Goal: Transaction & Acquisition: Purchase product/service

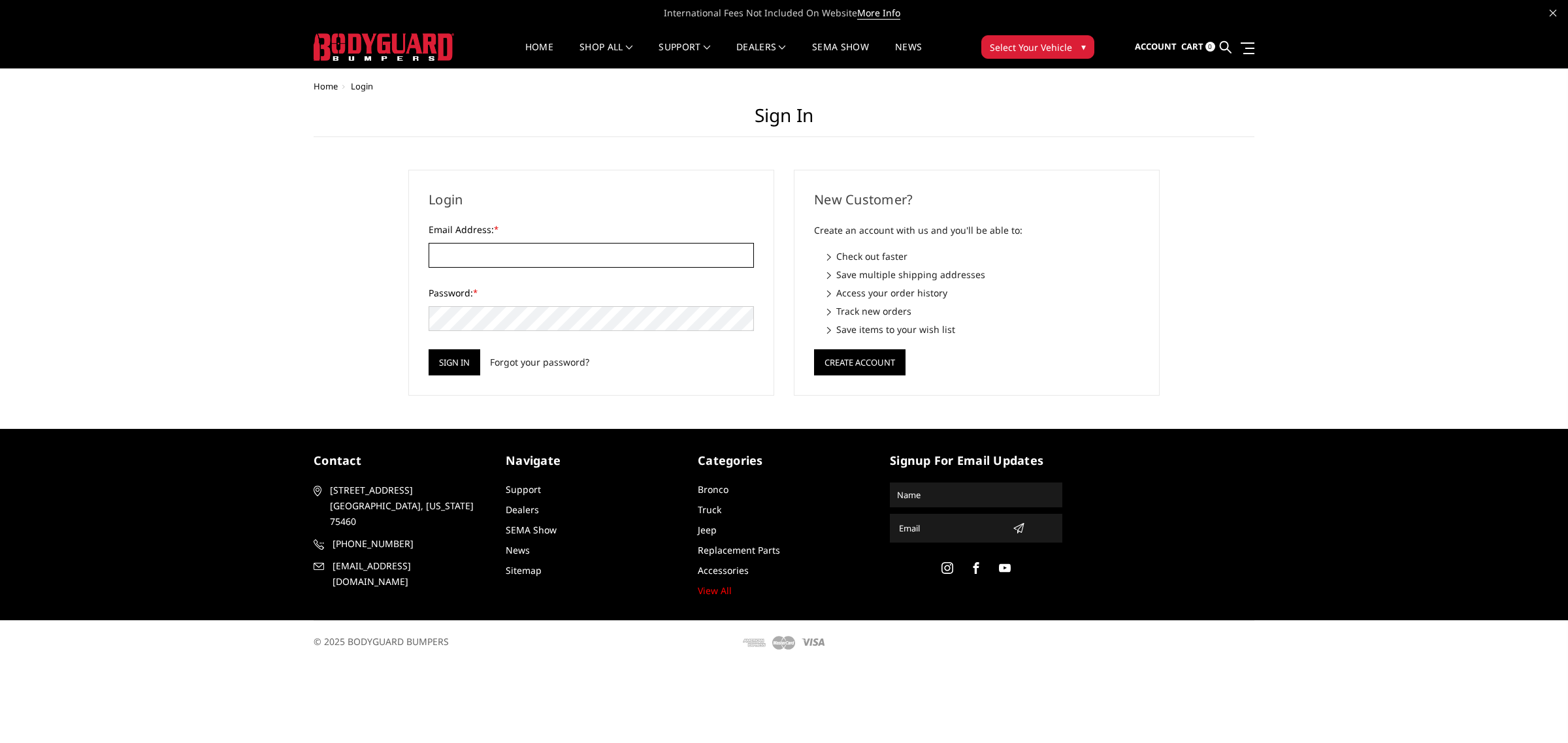
type input "[EMAIL_ADDRESS][DOMAIN_NAME]"
click at [475, 358] on input "Sign in" at bounding box center [455, 362] width 52 height 26
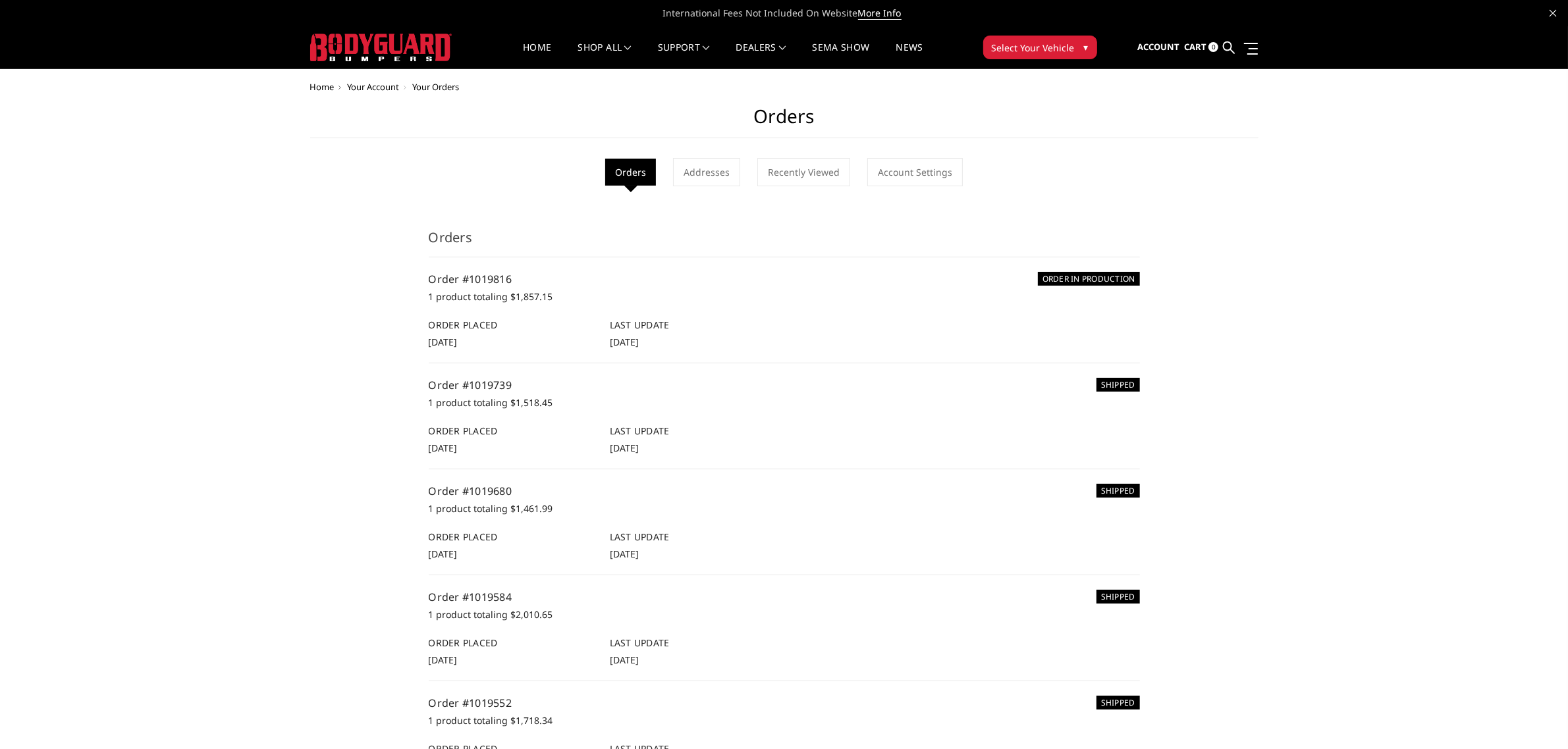
drag, startPoint x: 1228, startPoint y: 44, endPoint x: 1223, endPoint y: 62, distance: 18.7
click at [1228, 44] on icon at bounding box center [1229, 47] width 12 height 12
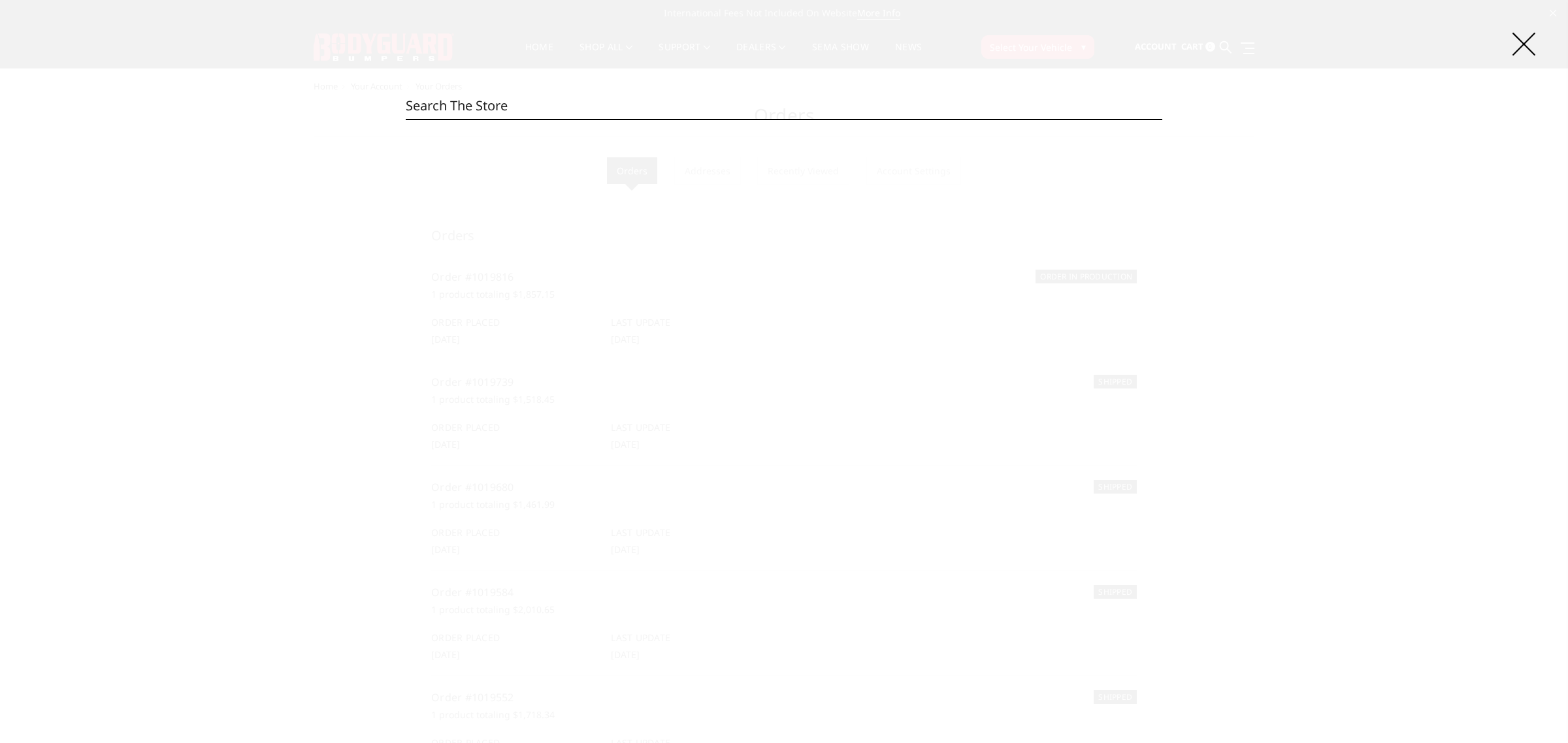
paste input "EEF23BYWTMH"
type input "EEF23BYWTMH"
click at [1162, 119] on input "Search" at bounding box center [1162, 119] width 1 height 1
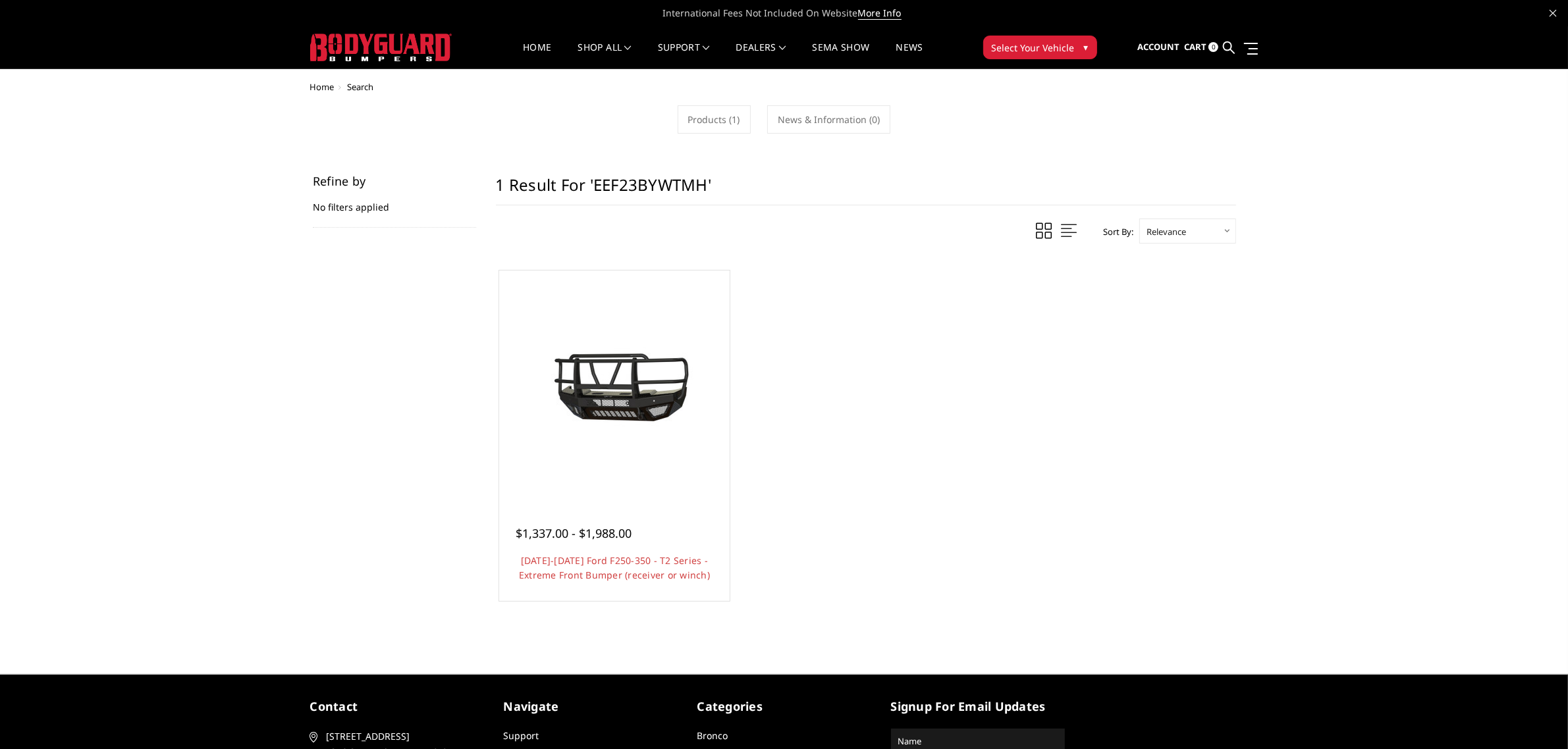
click at [1084, 155] on div "Home Search Products (1) News & Information (0) Refine by No filters applied Br…" at bounding box center [784, 361] width 948 height 559
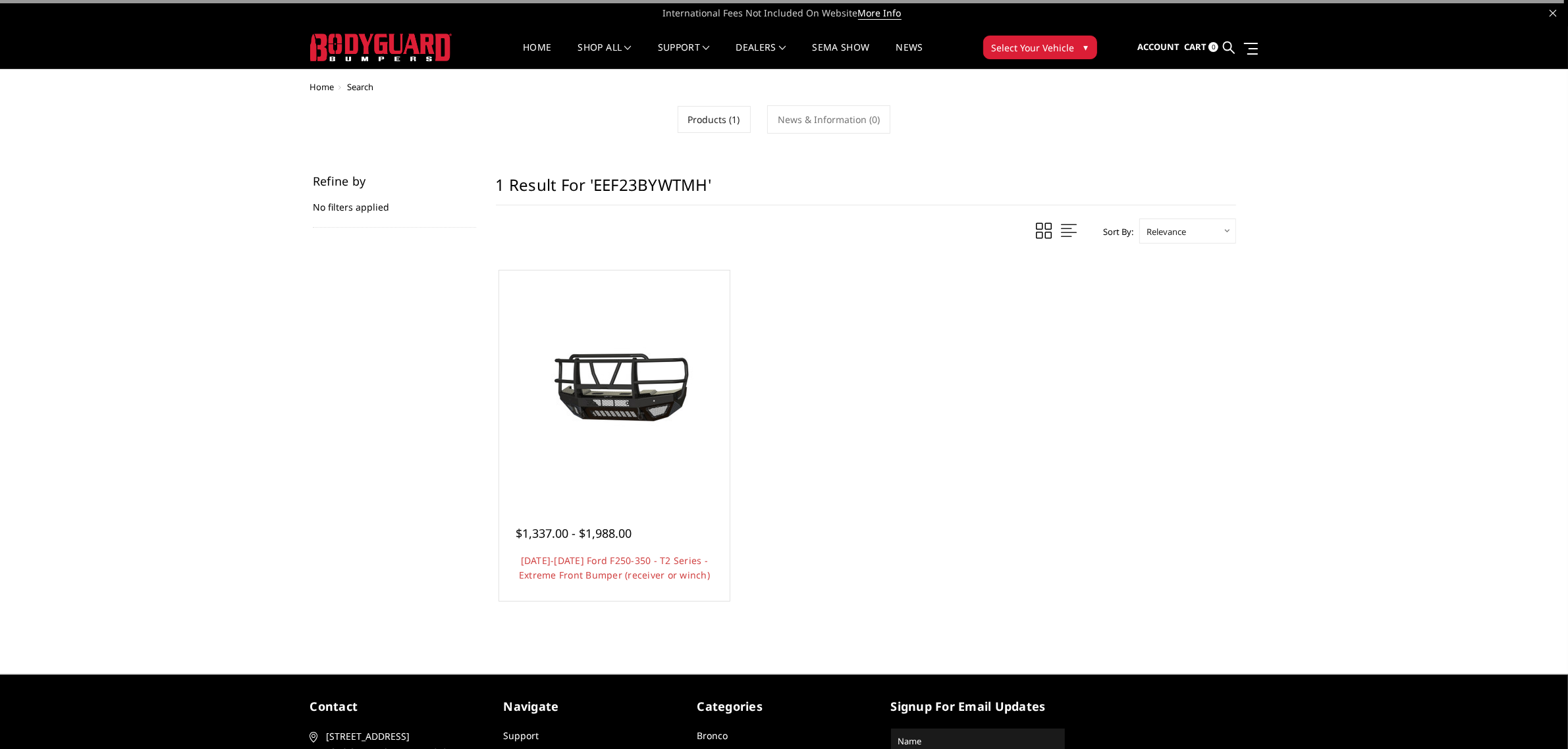
click at [600, 465] on div at bounding box center [615, 386] width 224 height 224
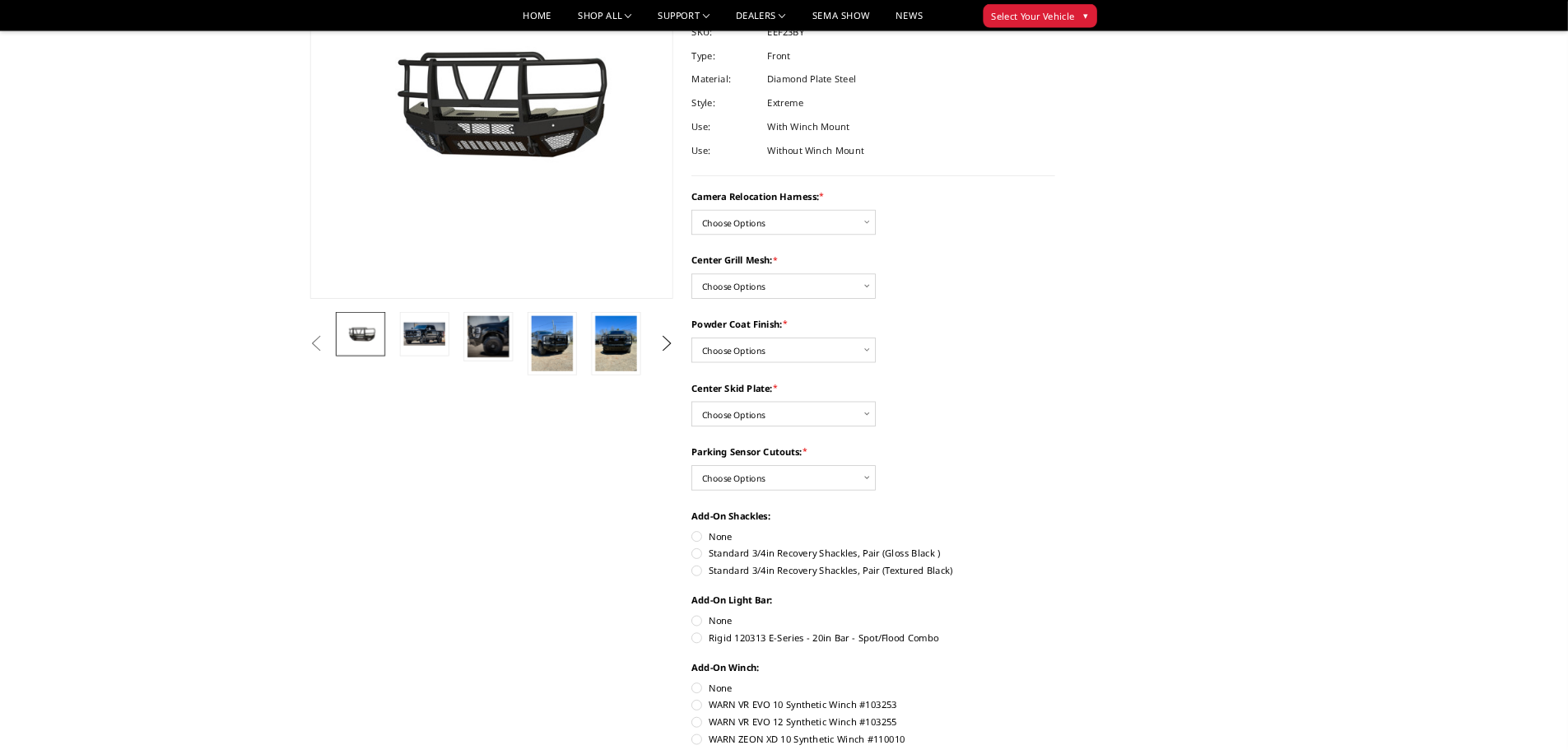
scroll to position [206, 0]
click at [1025, 360] on select "Choose Options Without expanded metal With expanded metal" at bounding box center [980, 355] width 231 height 31
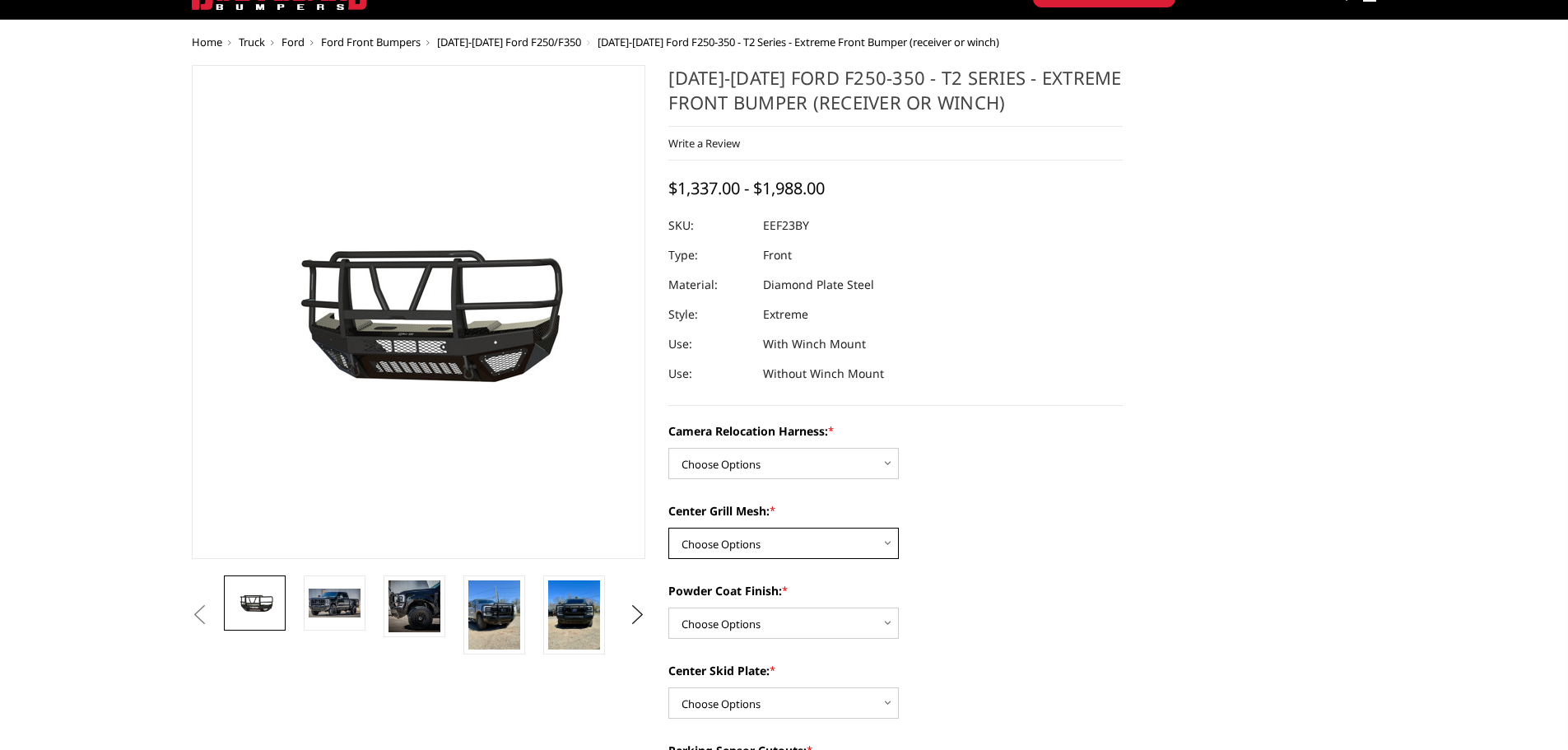
scroll to position [41, 0]
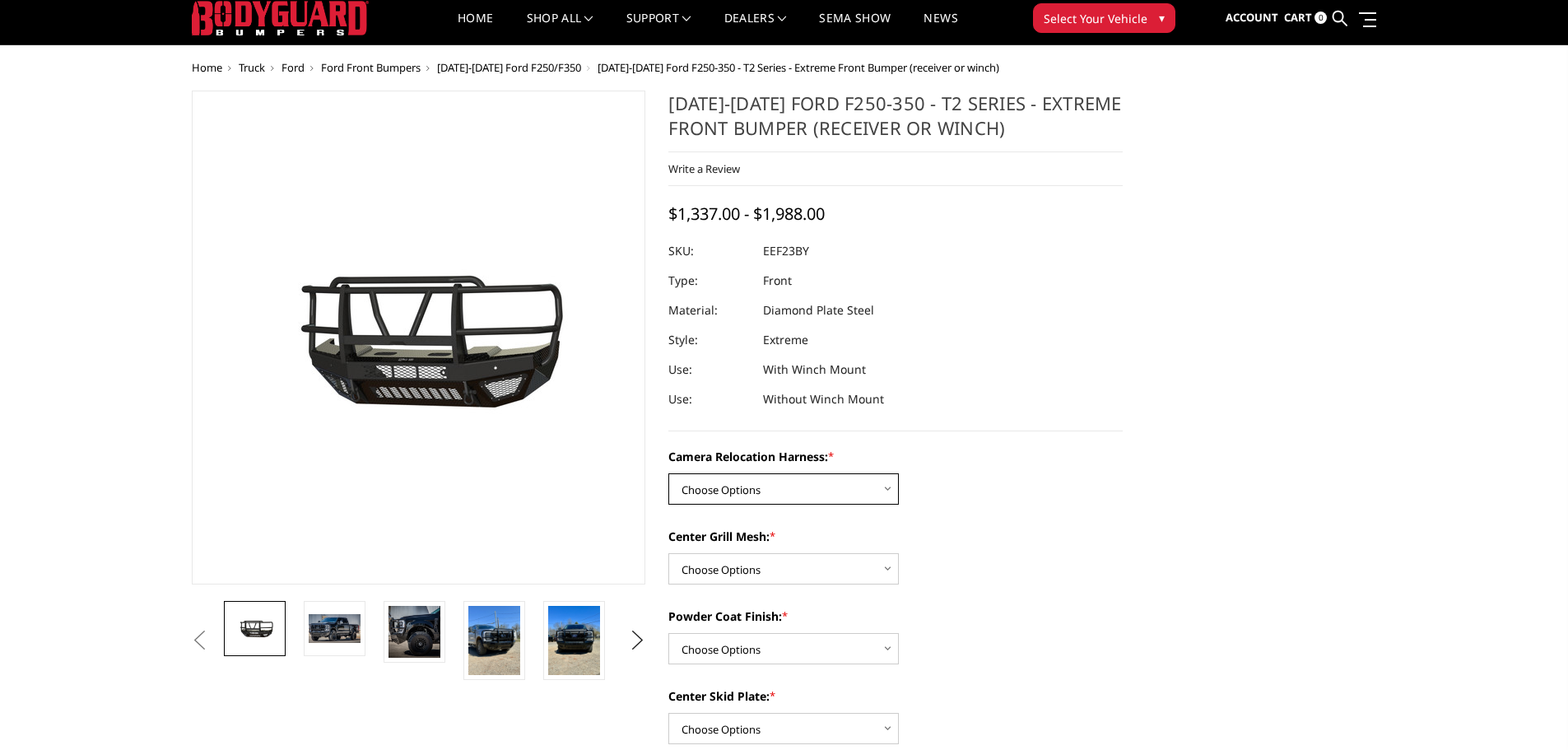
click at [844, 496] on select "Choose Options Without camera harness With camera harness" at bounding box center [784, 488] width 231 height 31
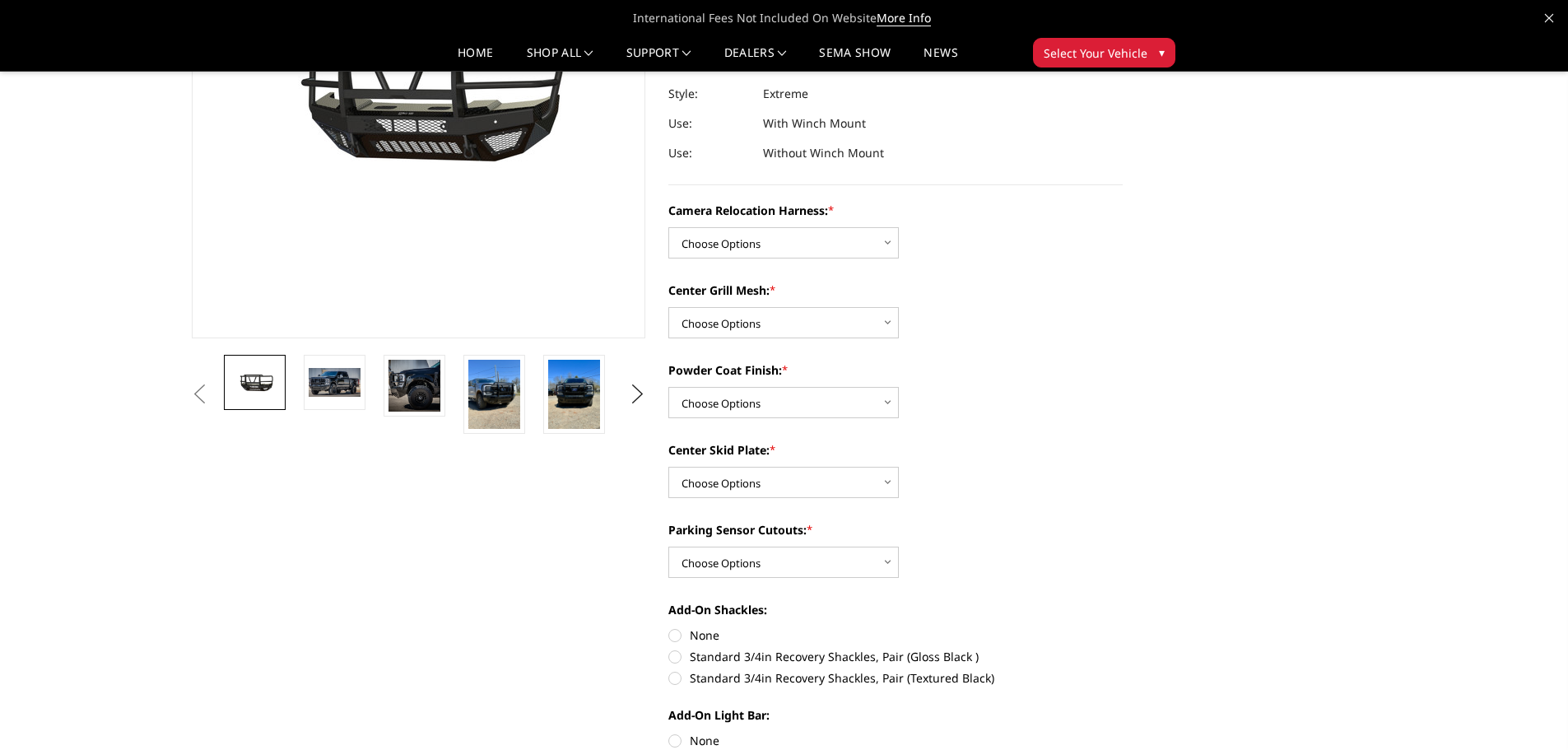
scroll to position [247, 0]
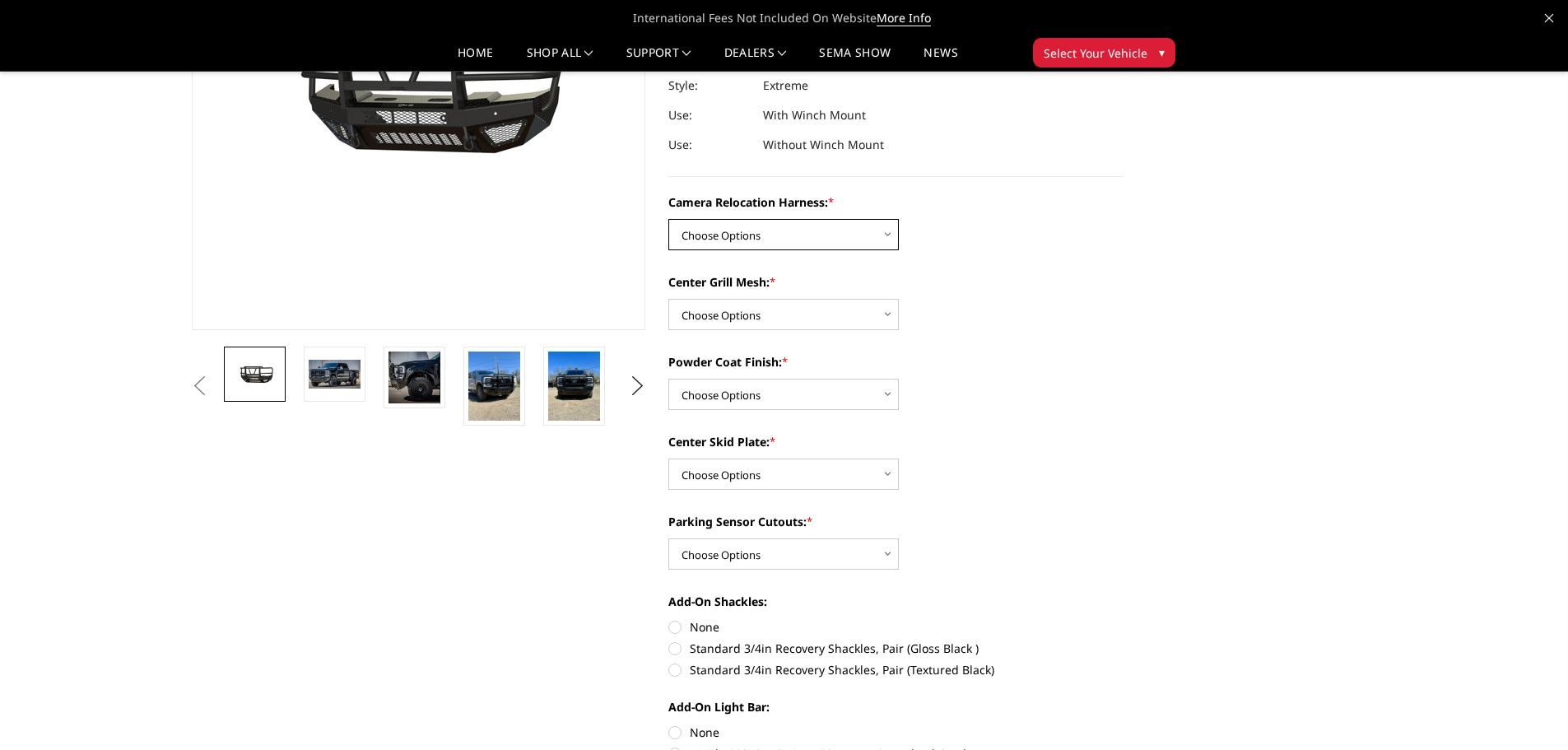
click at [878, 242] on select "Choose Options Without camera harness With camera harness" at bounding box center [784, 234] width 231 height 31
click at [973, 442] on label "Center Skid Plate: *" at bounding box center [895, 441] width 454 height 17
click at [899, 459] on select "Choose Options Winch Mount Skid Plate Standard Skid Plate (included) 2" Receive…" at bounding box center [784, 474] width 231 height 31
click at [760, 382] on select "Choose Options Textured Black Powder Coat Gloss Black Powder Coat Bare Metal" at bounding box center [784, 394] width 231 height 31
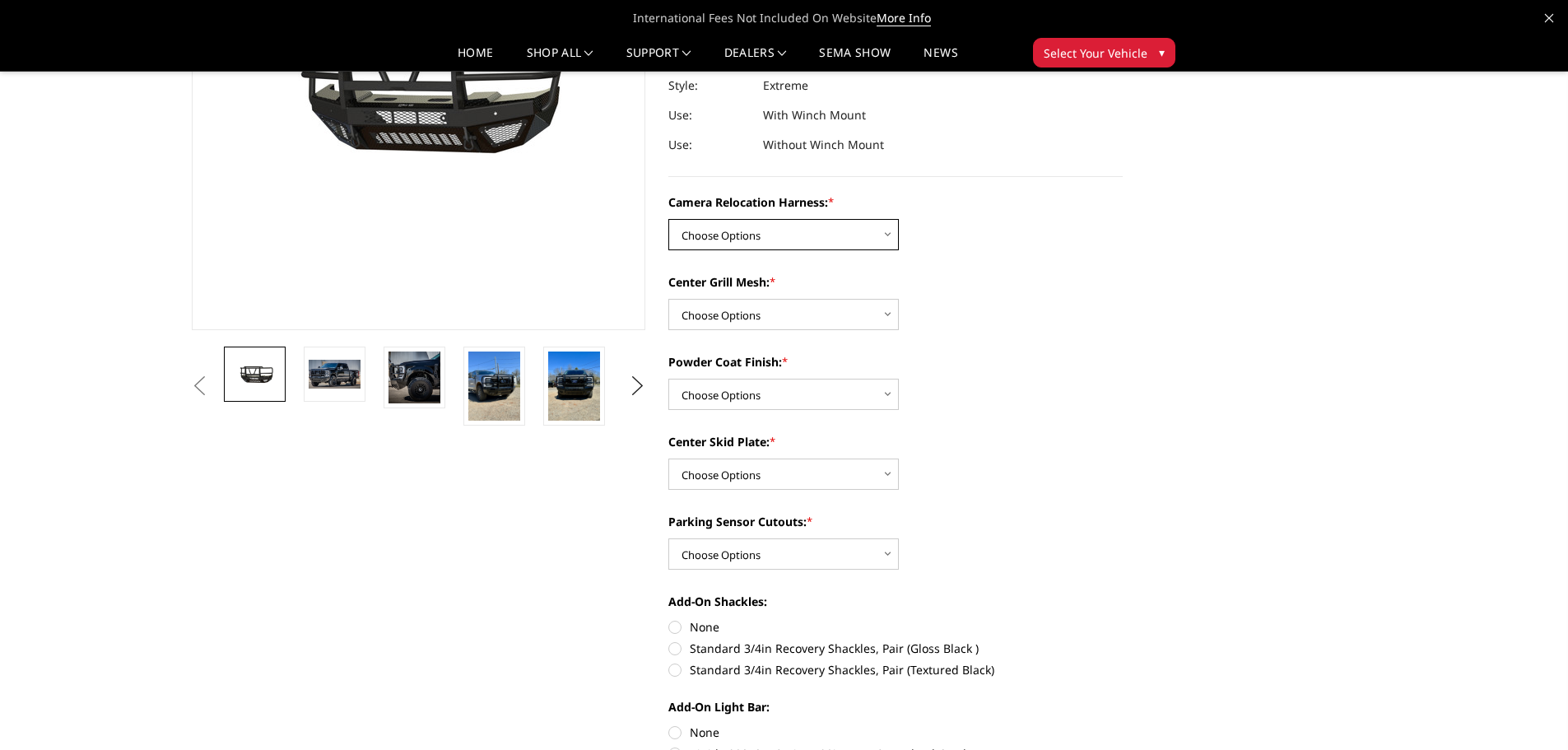
click at [776, 225] on select "Choose Options Without camera harness With camera harness" at bounding box center [784, 234] width 231 height 31
select select "3753"
click at [668, 219] on select "Choose Options Without camera harness With camera harness" at bounding box center [784, 234] width 231 height 31
click at [769, 311] on select "Choose Options Without expanded metal With expanded metal" at bounding box center [784, 314] width 231 height 31
select select "3751"
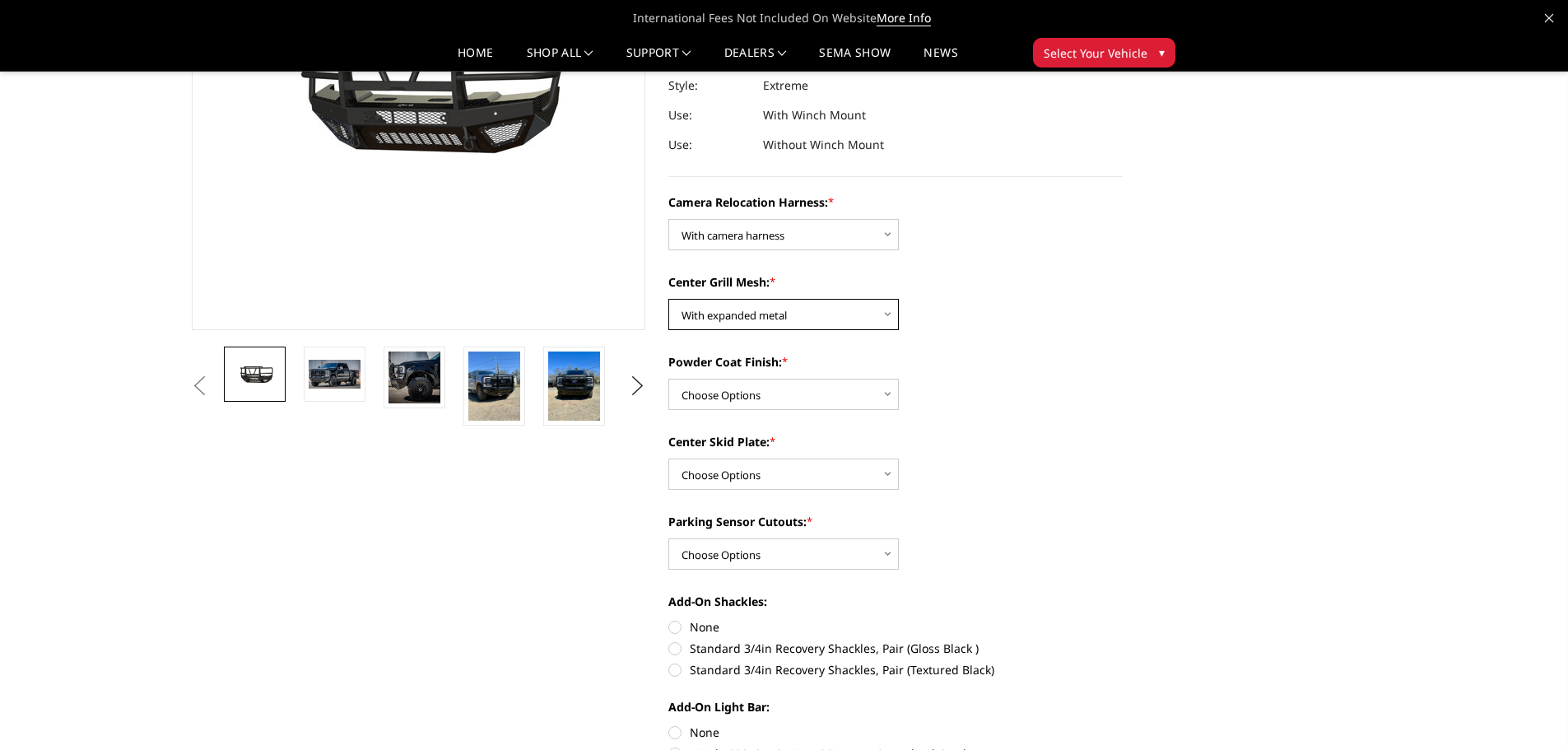
click at [668, 299] on select "Choose Options Without expanded metal With expanded metal" at bounding box center [784, 314] width 231 height 31
click at [874, 393] on select "Choose Options Textured Black Powder Coat Gloss Black Powder Coat Bare Metal" at bounding box center [784, 394] width 231 height 31
select select "3750"
click at [668, 379] on select "Choose Options Textured Black Powder Coat Gloss Black Powder Coat Bare Metal" at bounding box center [784, 394] width 231 height 31
click at [801, 476] on select "Choose Options Winch Mount Skid Plate Standard Skid Plate (included) 2" Receive…" at bounding box center [784, 474] width 231 height 31
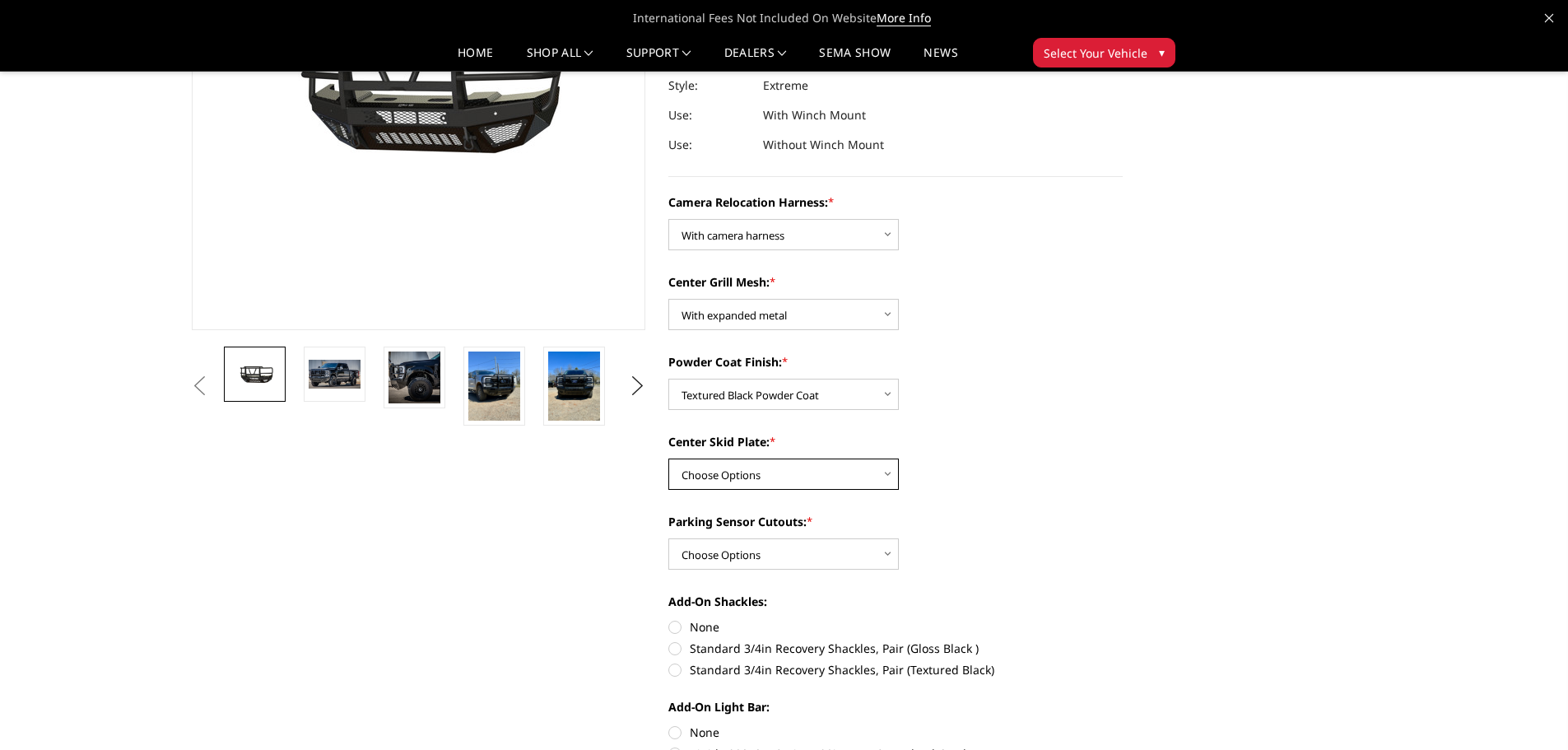
select select "3747"
click at [668, 459] on select "Choose Options Winch Mount Skid Plate Standard Skid Plate (included) 2" Receive…" at bounding box center [784, 474] width 231 height 31
click at [883, 560] on select "Choose Options Yes - With Parking Sensor Cutouts" at bounding box center [784, 554] width 231 height 31
click at [863, 543] on select "Choose Options Yes - With Parking Sensor Cutouts" at bounding box center [784, 554] width 231 height 31
click at [718, 550] on select "Choose Options Yes - With Parking Sensor Cutouts" at bounding box center [784, 554] width 231 height 31
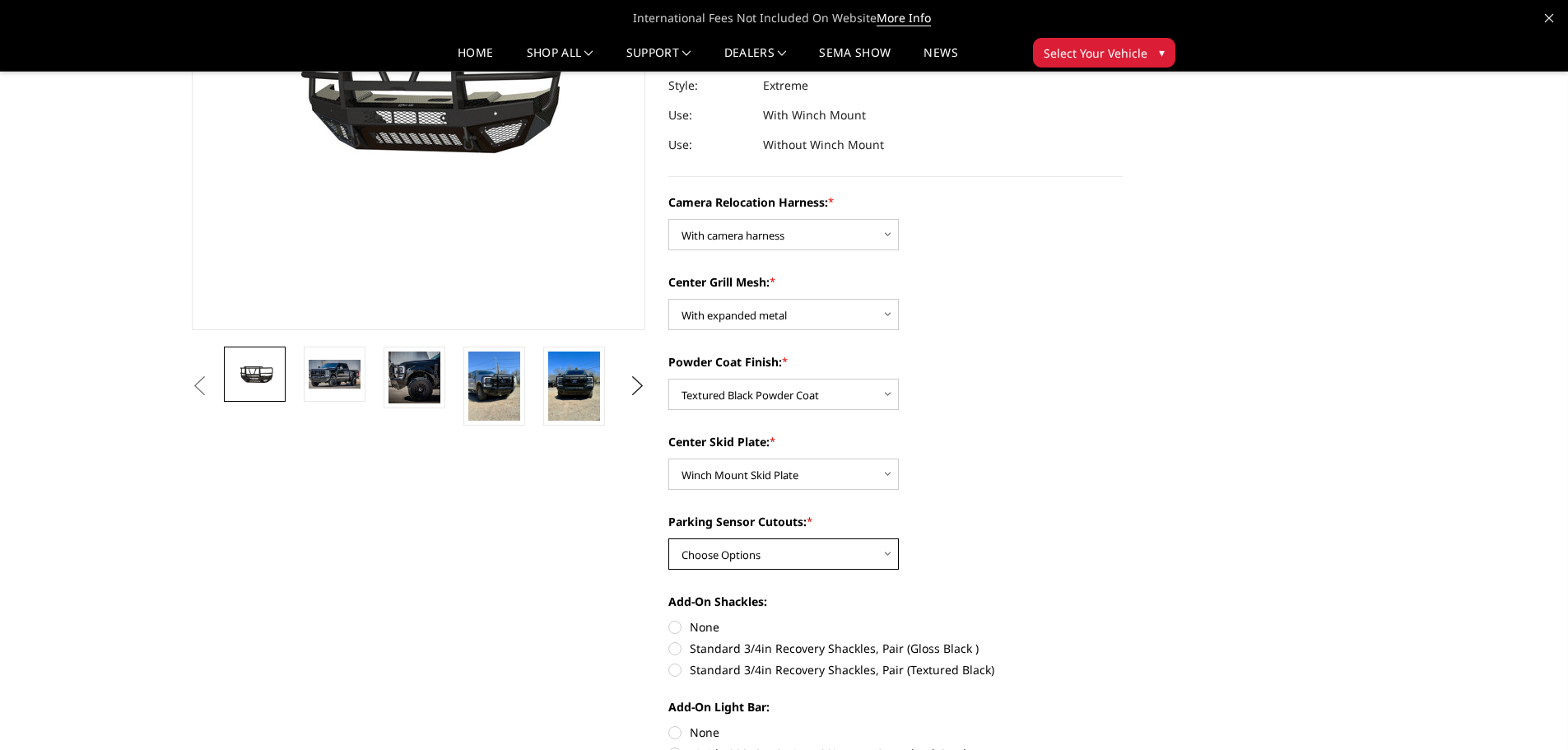
select select "3744"
click at [668, 538] on select "Choose Options Yes - With Parking Sensor Cutouts" at bounding box center [784, 554] width 231 height 31
click at [1065, 571] on div "Camera Relocation Harness: * Choose Options Without camera harness With camera …" at bounding box center [895, 625] width 454 height 863
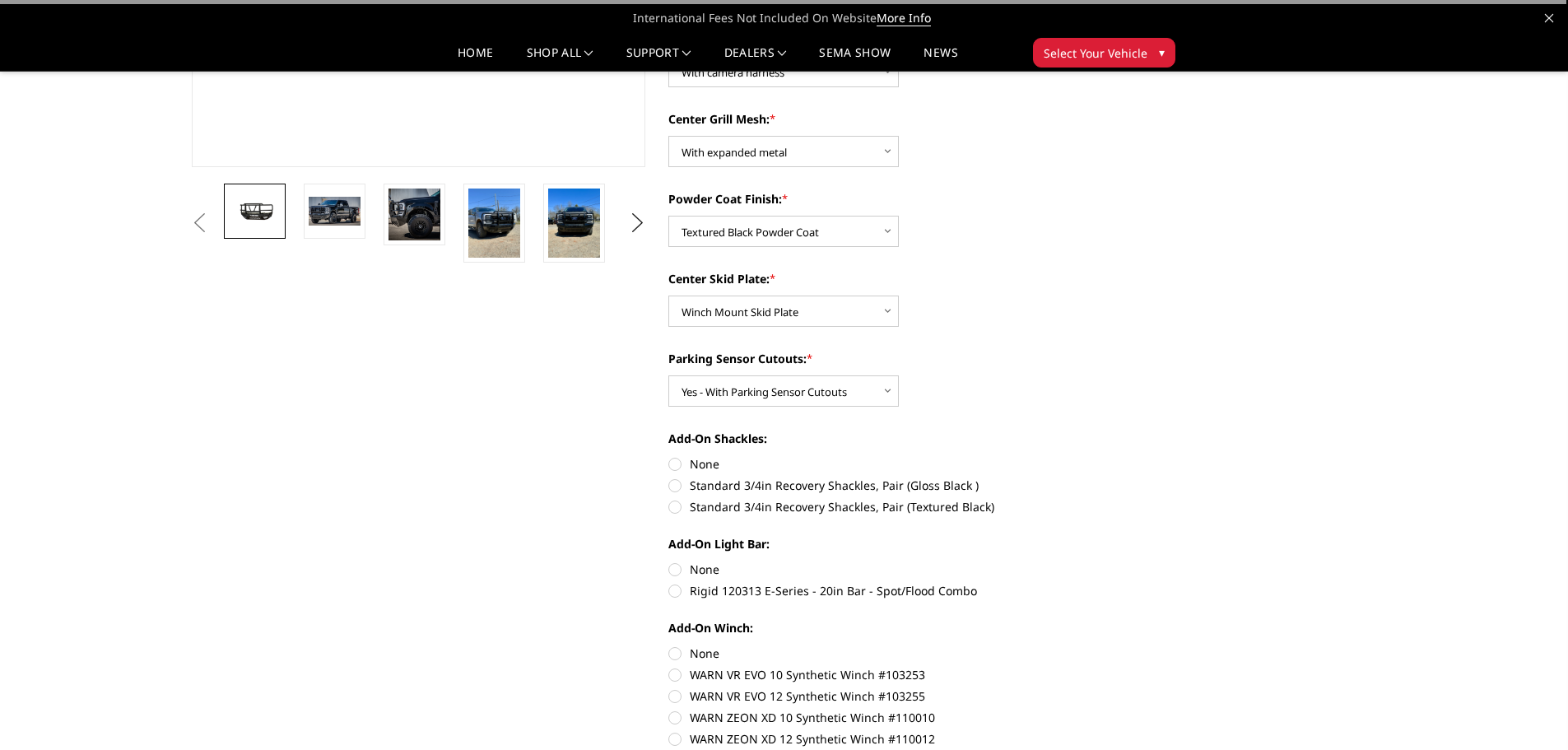
scroll to position [411, 0]
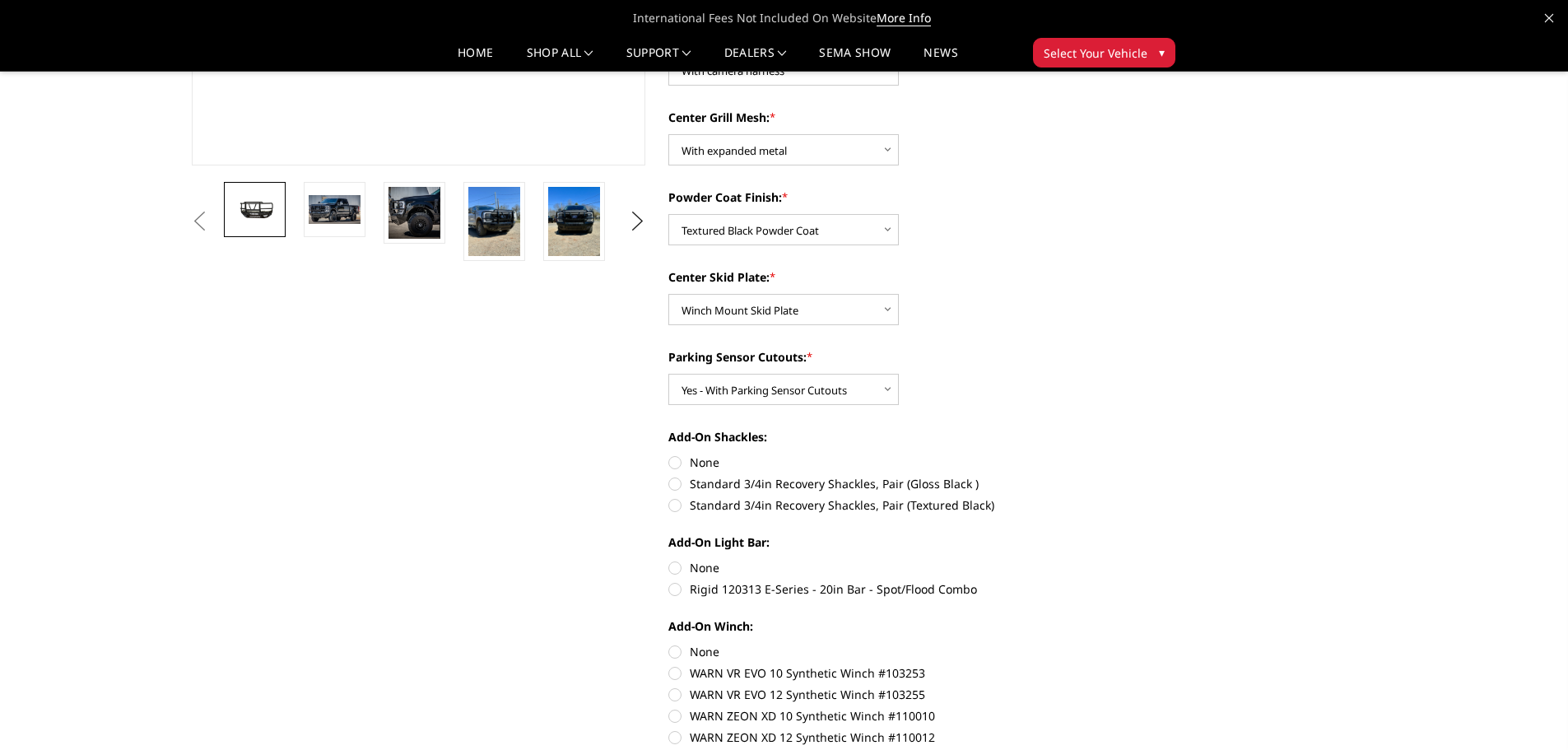
click at [708, 459] on label "None" at bounding box center [895, 461] width 454 height 17
click at [669, 454] on input "None" at bounding box center [668, 453] width 1 height 1
radio input "true"
click at [716, 561] on label "None" at bounding box center [895, 567] width 454 height 17
click at [669, 559] on input "None" at bounding box center [668, 558] width 1 height 1
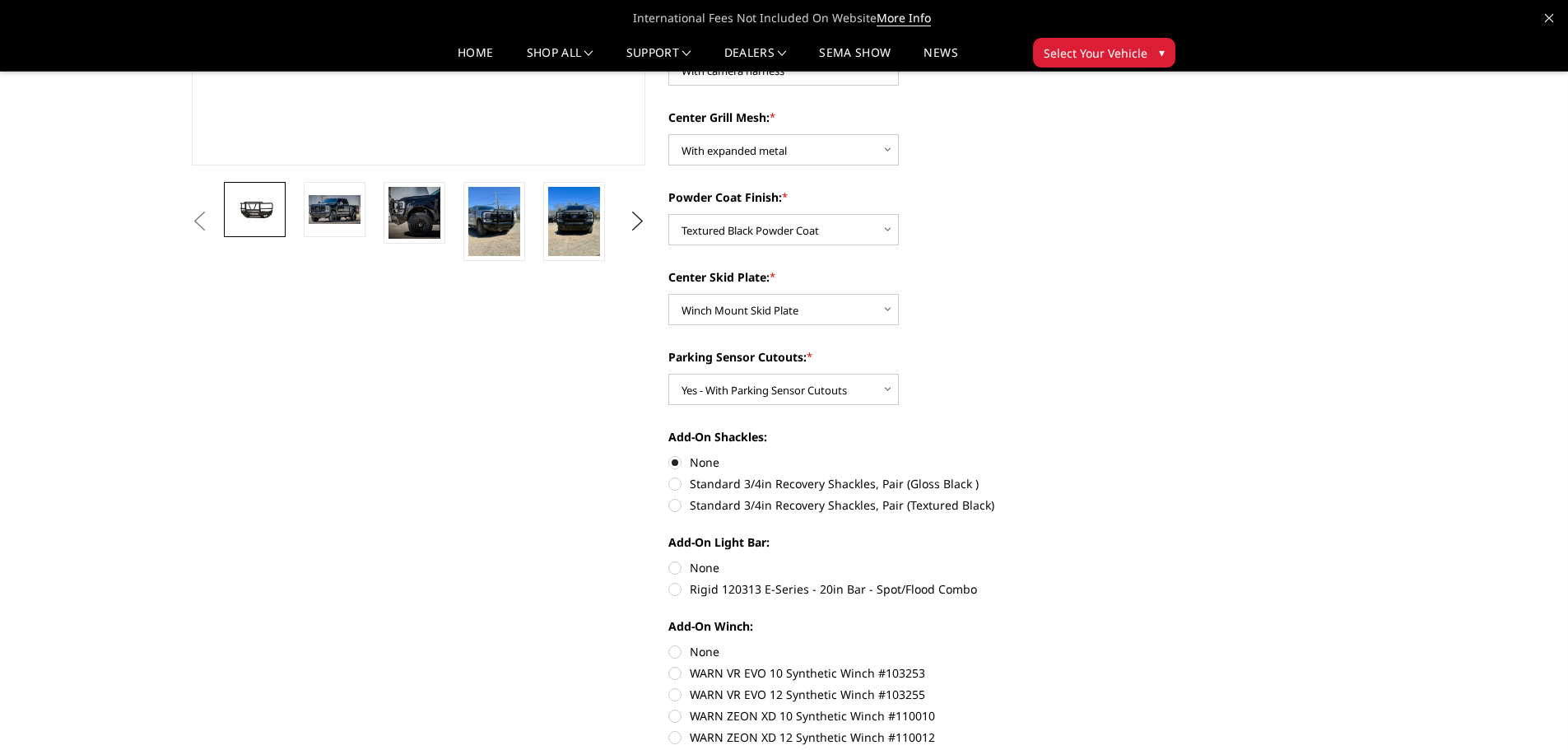
radio input "true"
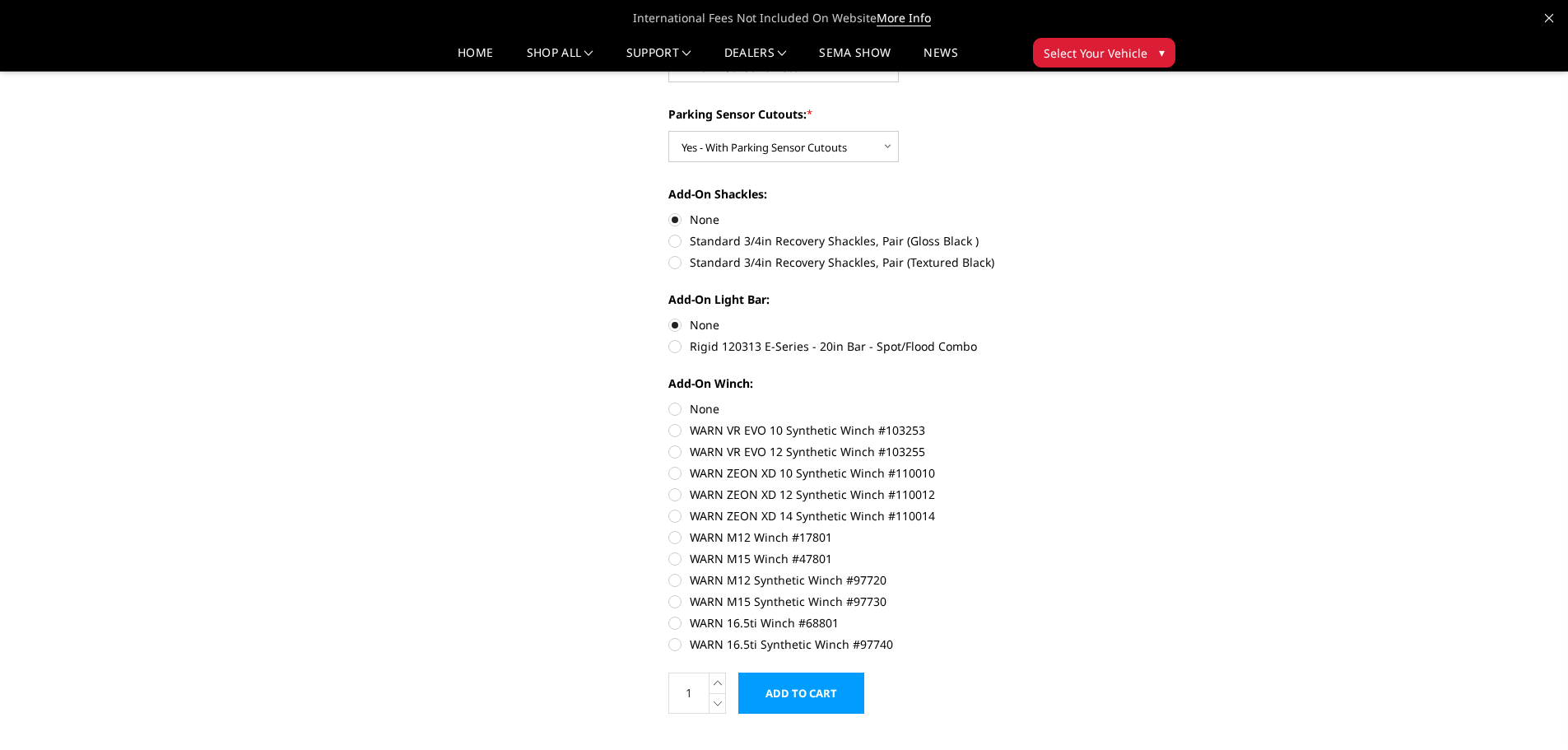
scroll to position [658, 0]
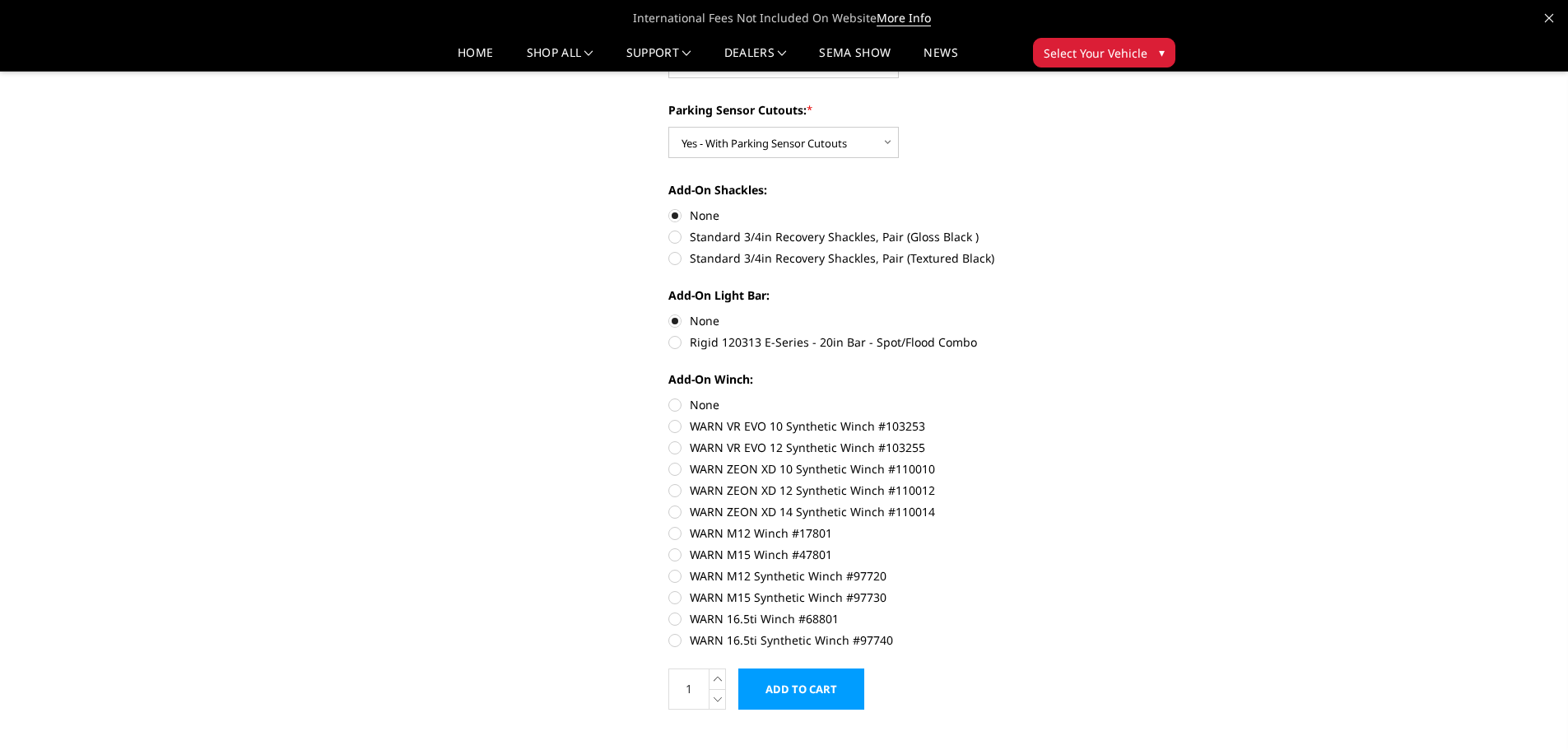
click at [696, 401] on label "None" at bounding box center [895, 404] width 454 height 17
click at [669, 397] on input "None" at bounding box center [668, 396] width 1 height 1
radio input "true"
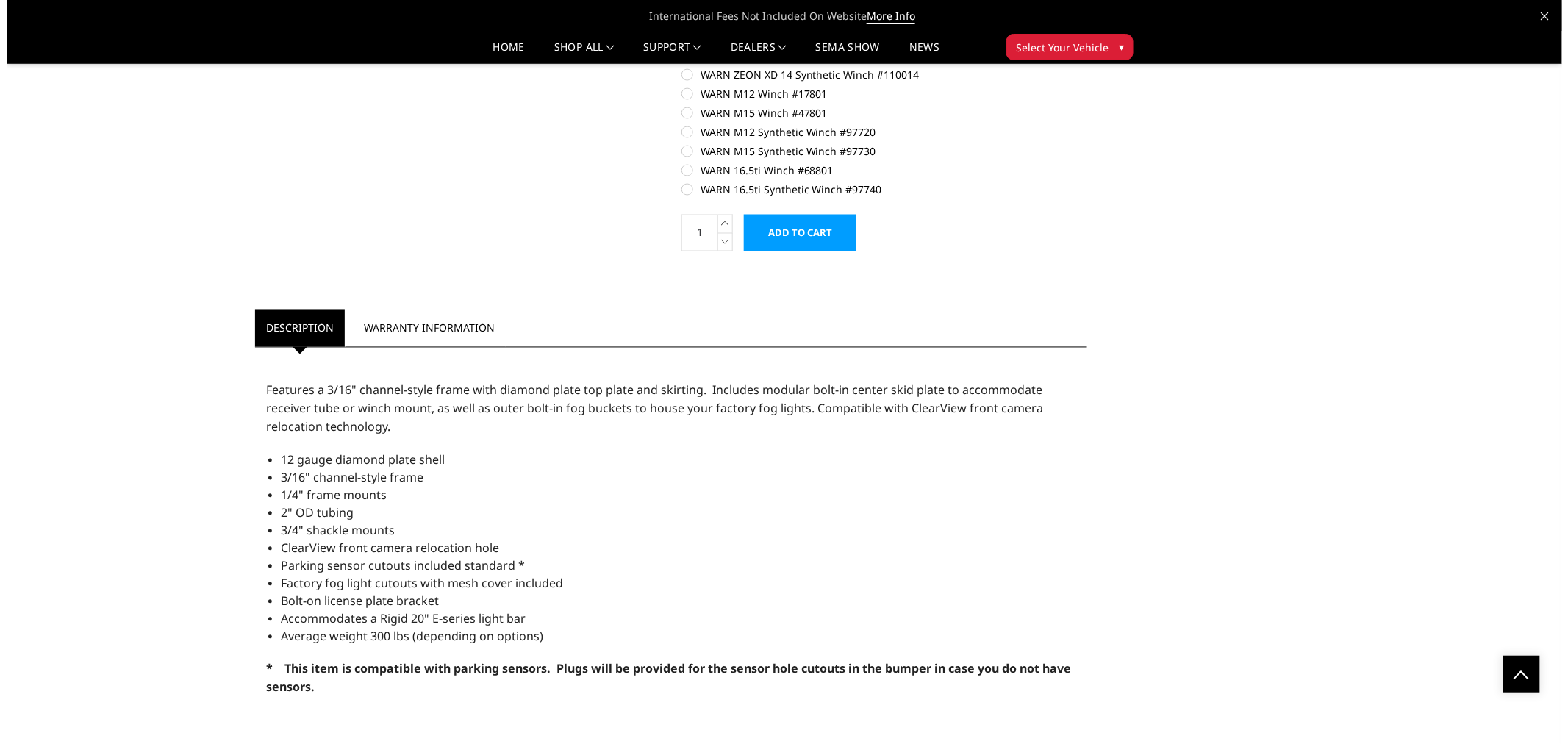
scroll to position [946, 0]
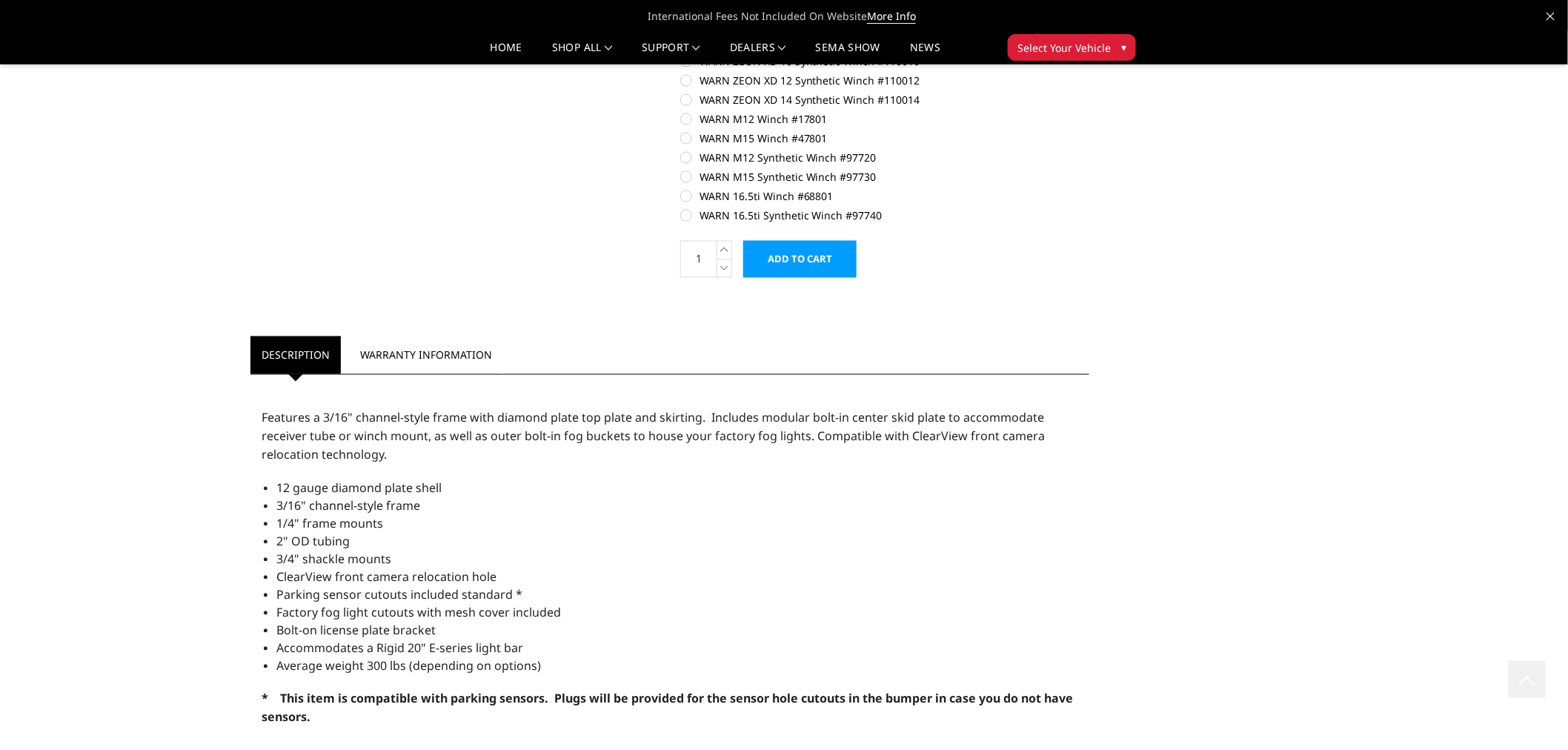
click at [795, 268] on input "Add to Cart" at bounding box center [800, 259] width 114 height 37
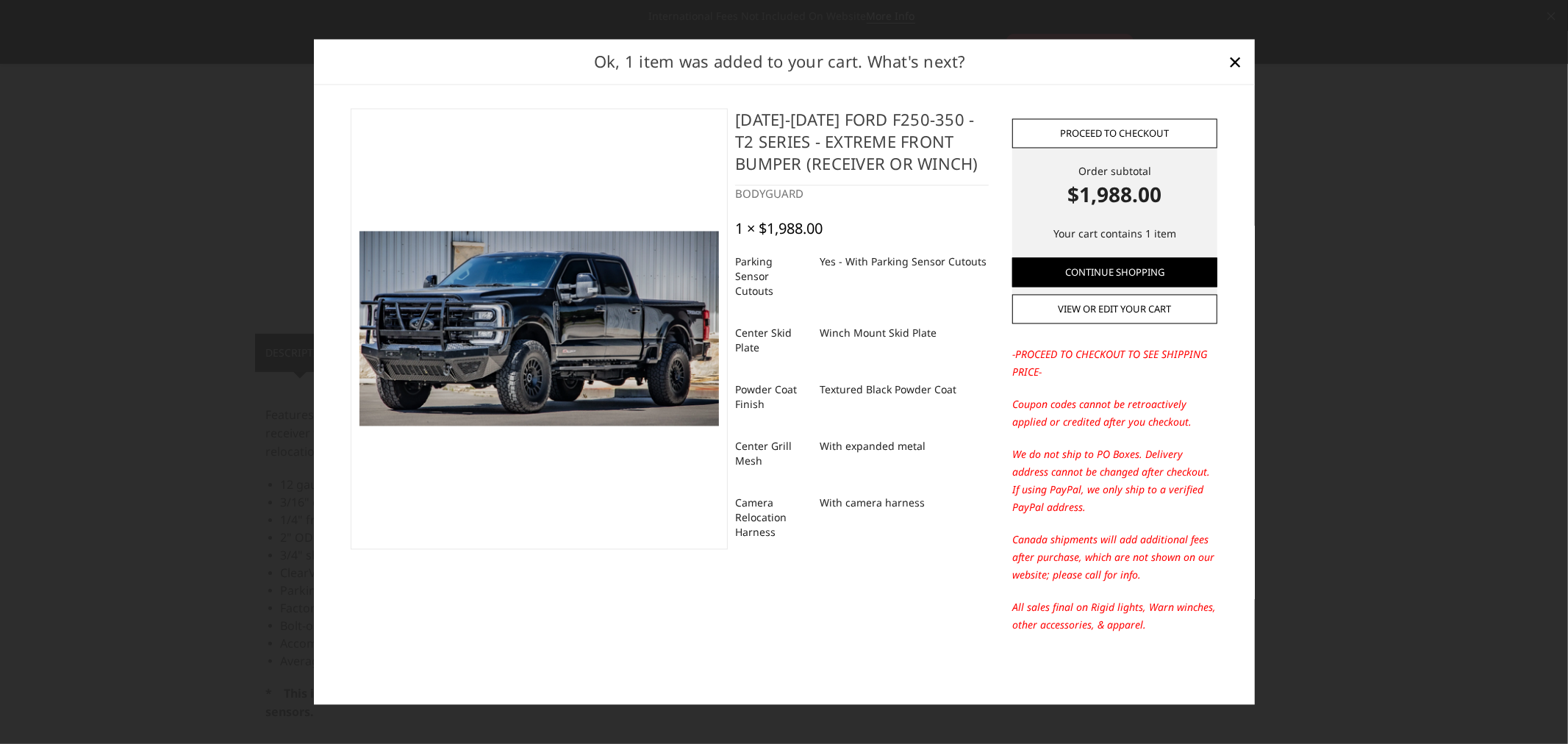
click at [1156, 136] on link "Proceed to checkout" at bounding box center [1115, 133] width 205 height 29
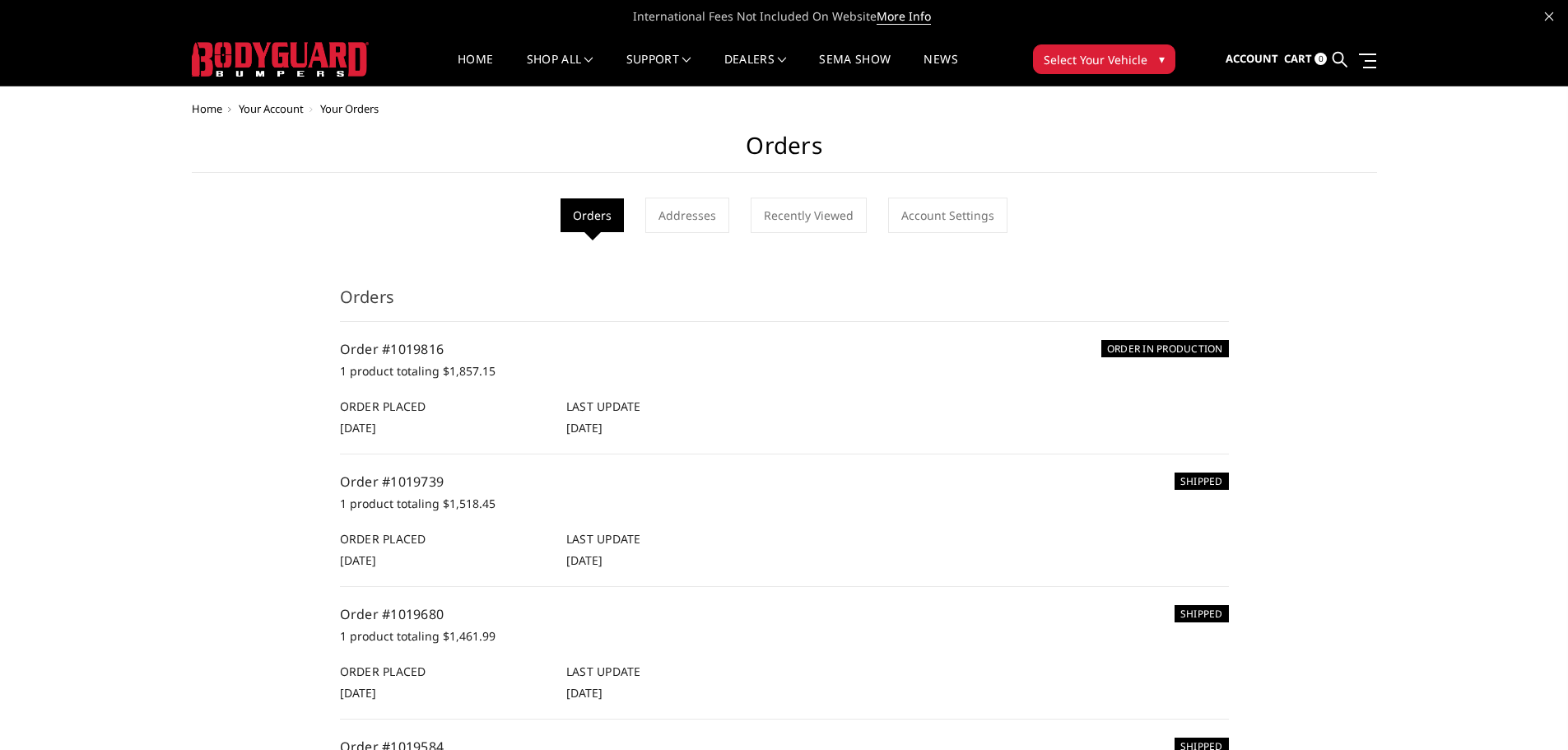
click at [1339, 62] on icon at bounding box center [1339, 59] width 15 height 15
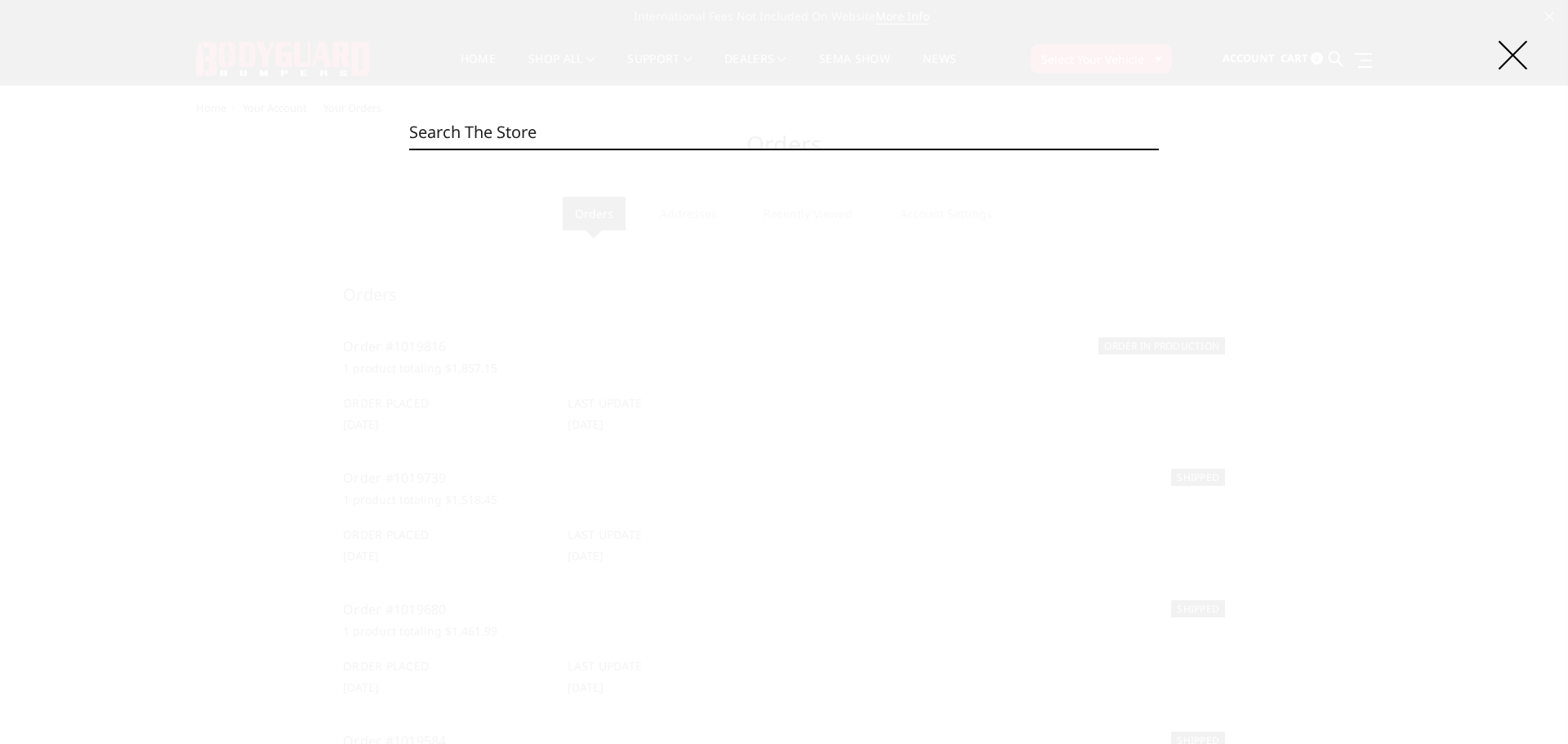
paste input "EEF23BYWTMH"
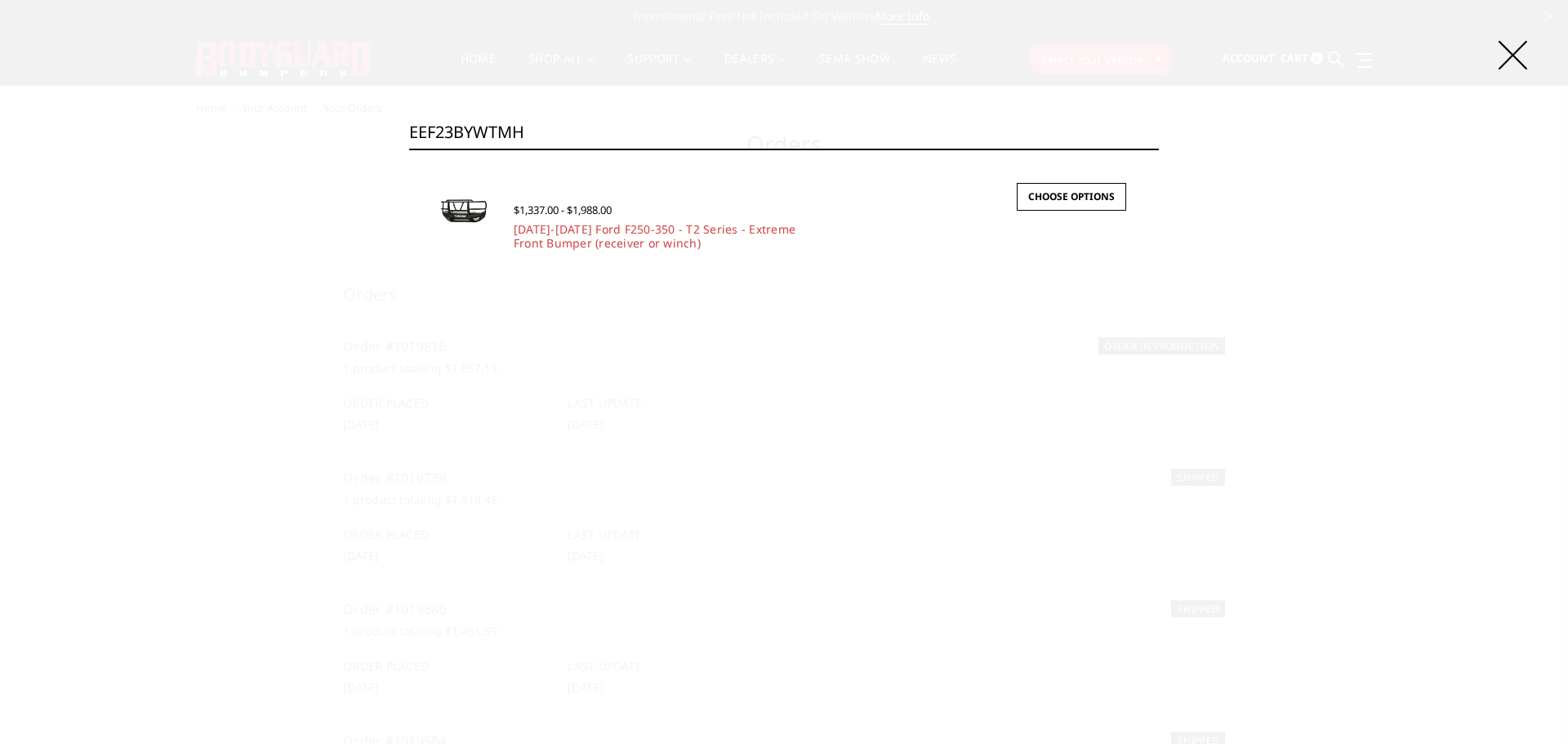
type input "EEF23BYWTMH"
click at [661, 222] on link "[DATE]-[DATE] Ford F250-350 - T2 Series - Extreme Front Bumper (receiver or win…" at bounding box center [654, 236] width 282 height 30
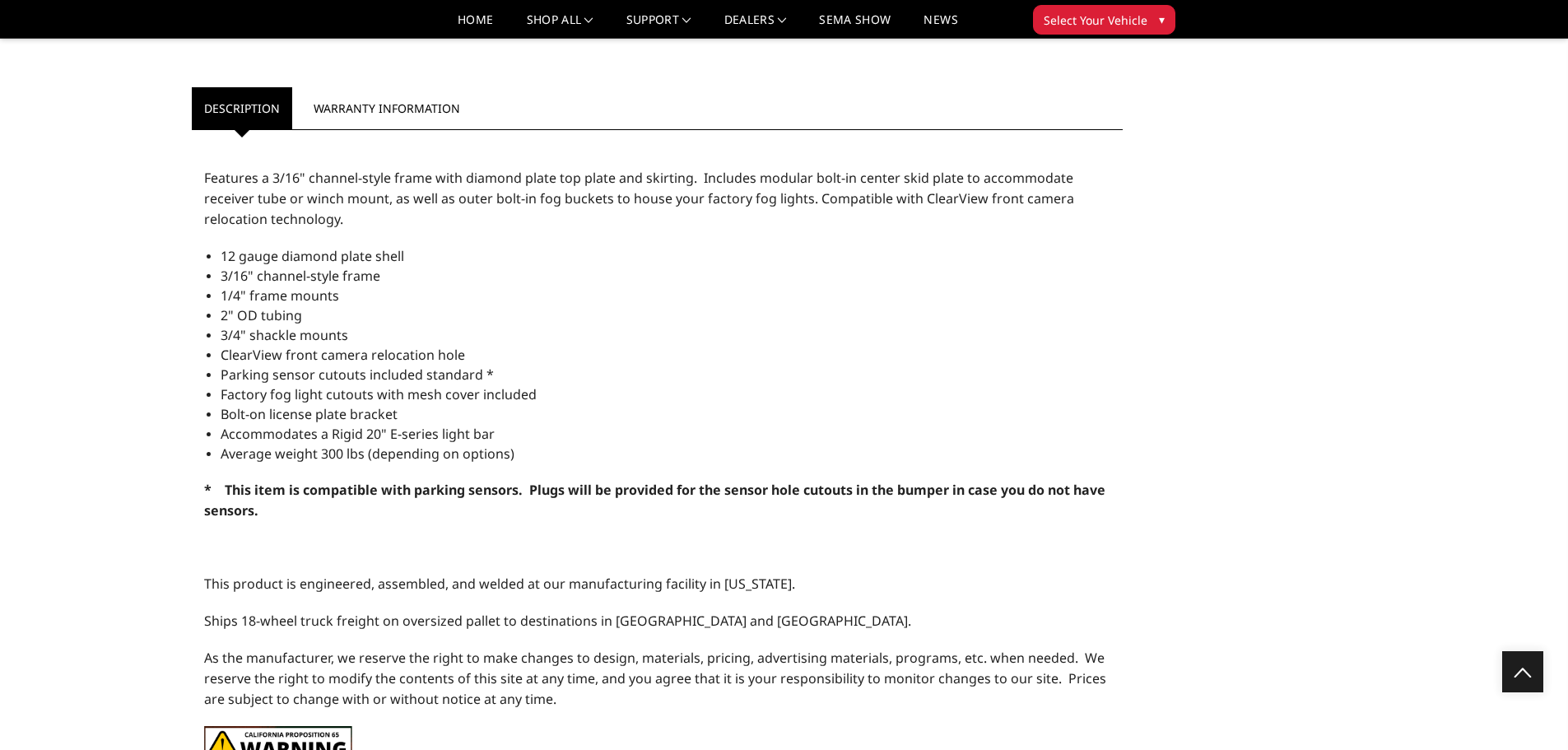
scroll to position [1317, 0]
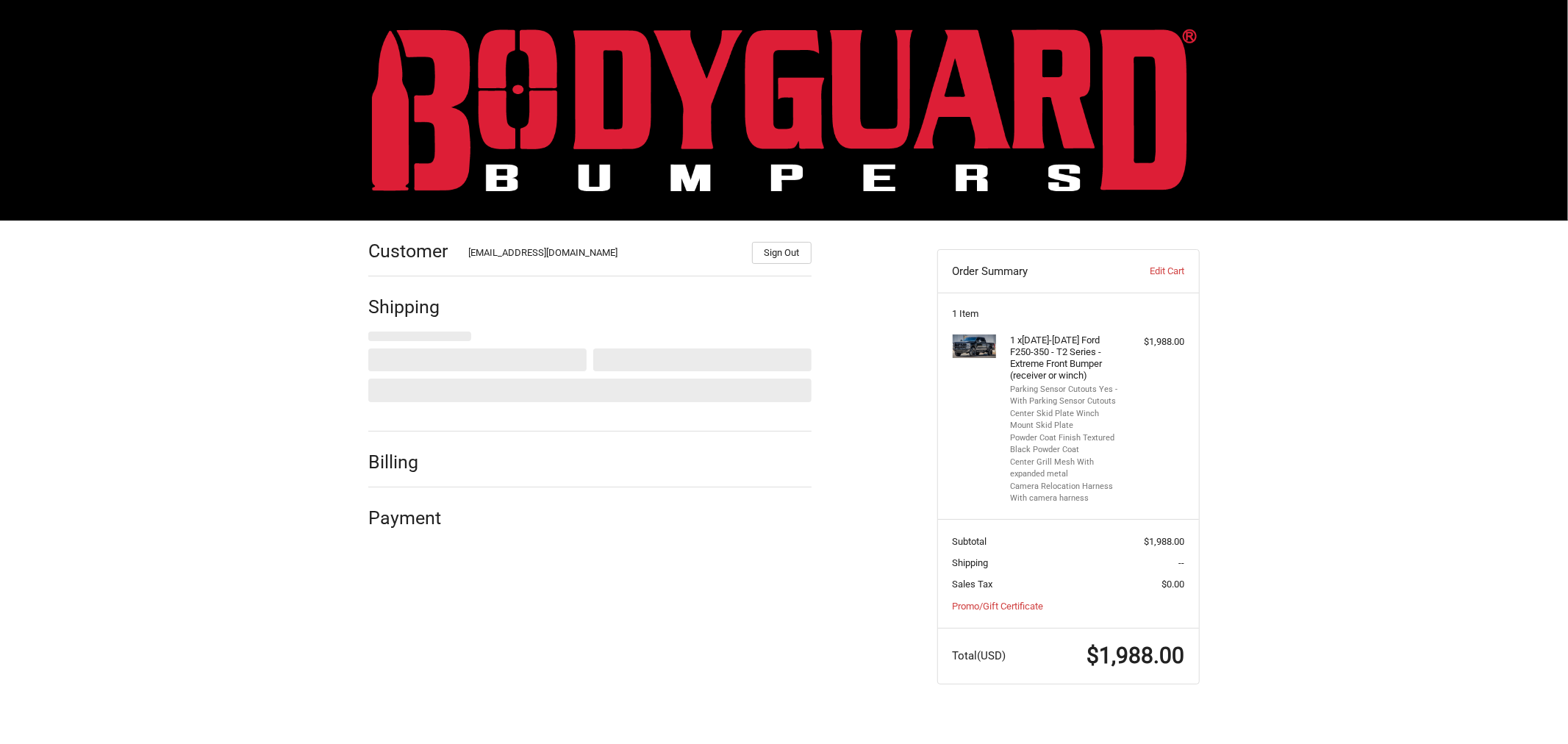
select select "US"
select select "FL"
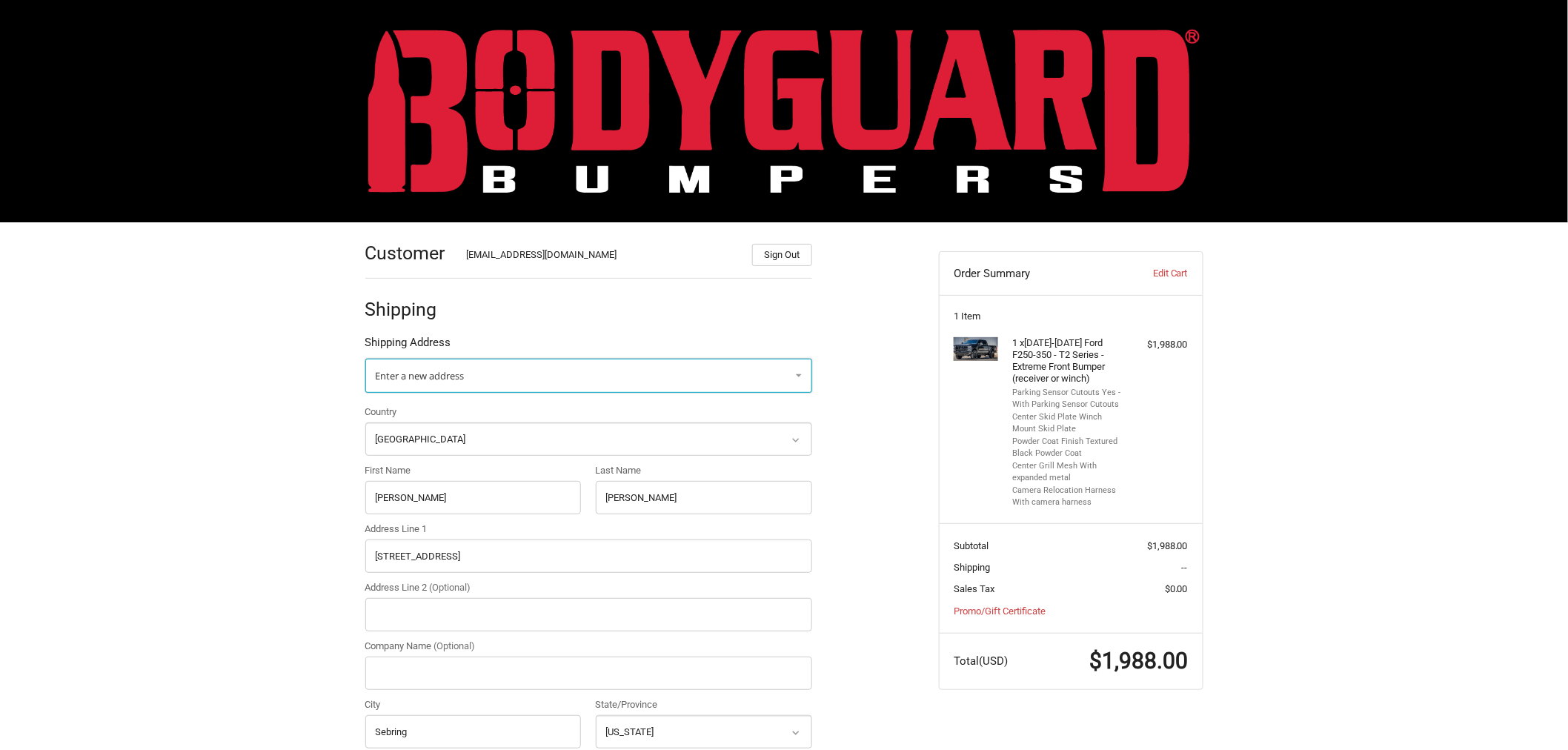
click at [567, 379] on link "Enter a new address" at bounding box center [589, 376] width 447 height 34
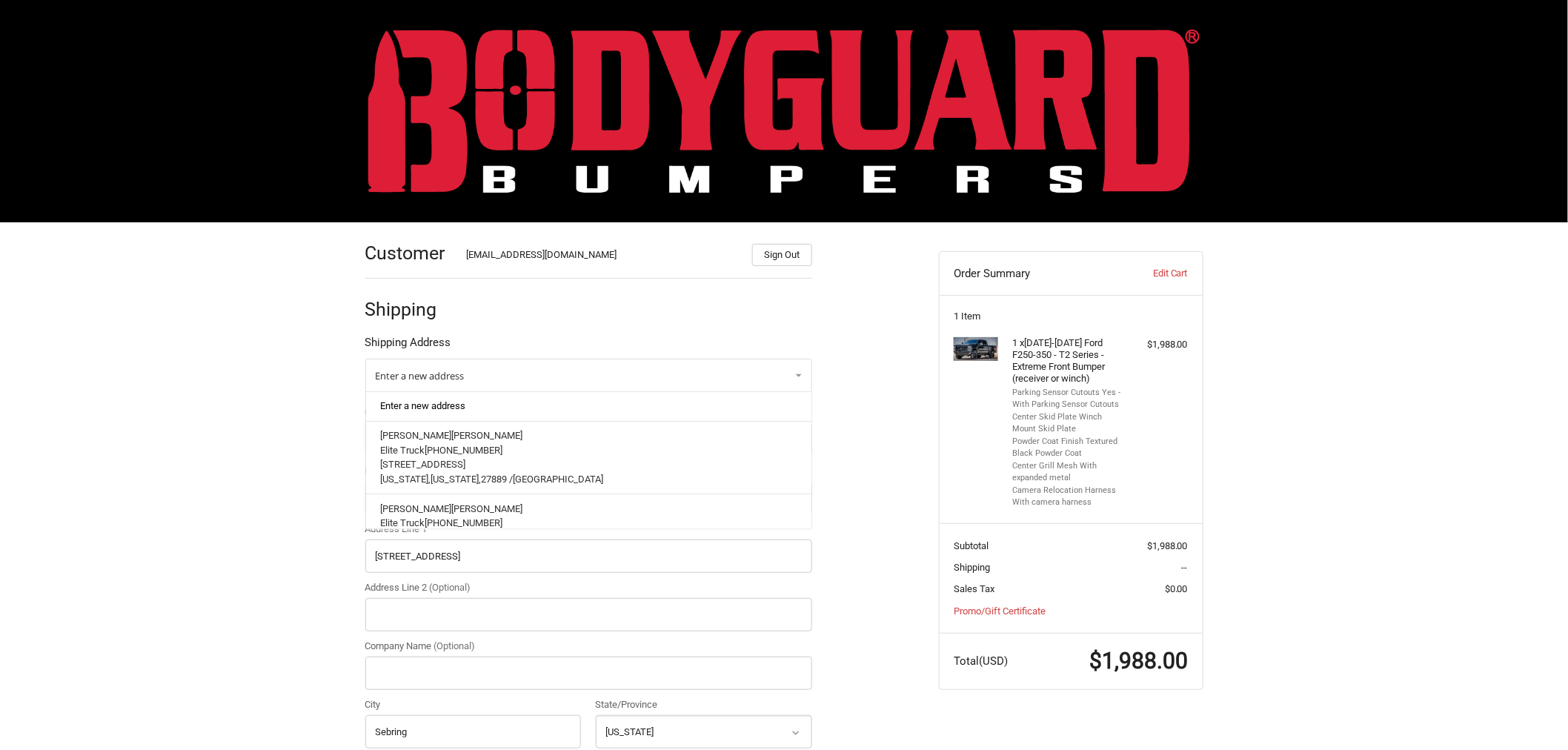
click at [545, 415] on link "Enter a new address" at bounding box center [588, 406] width 431 height 29
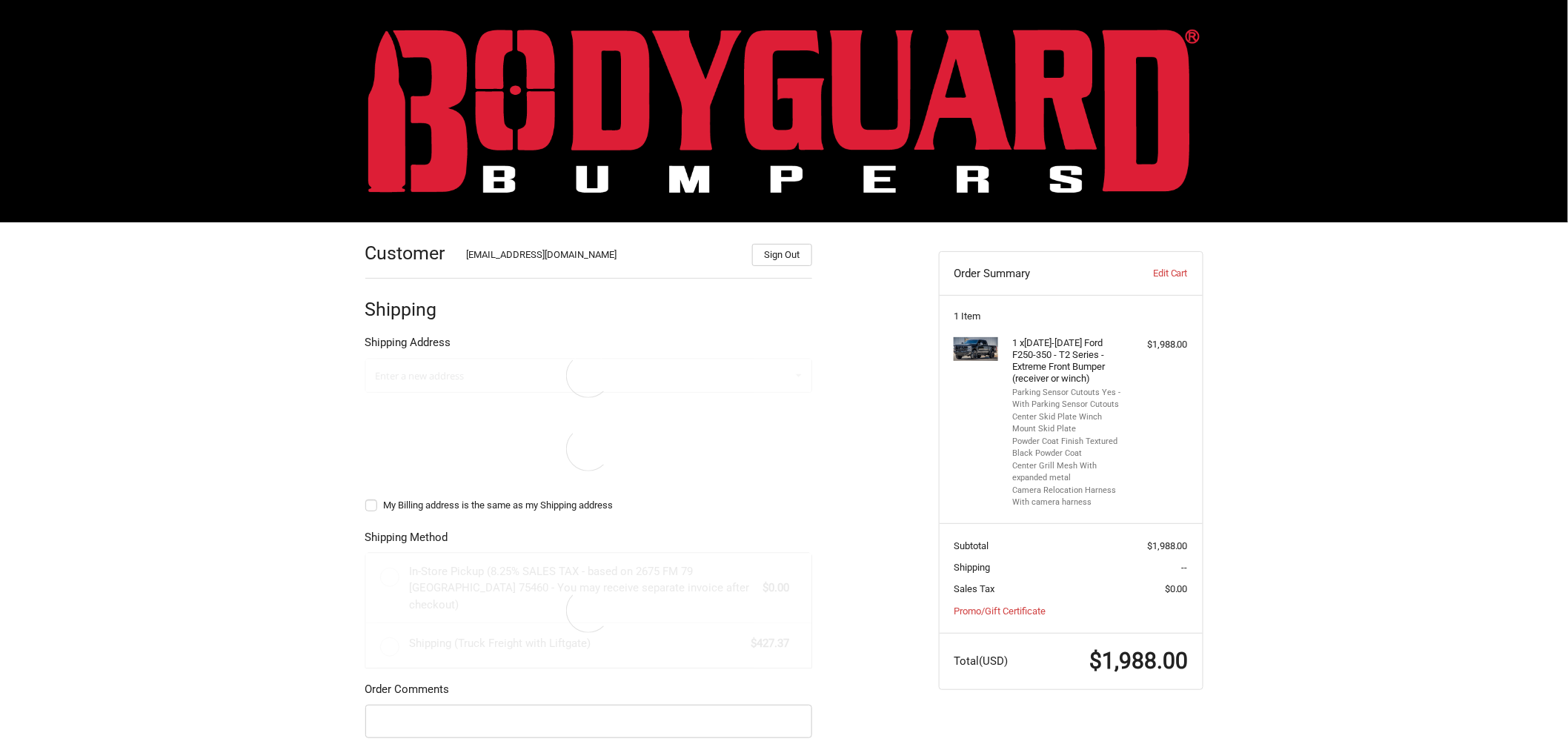
select select "US"
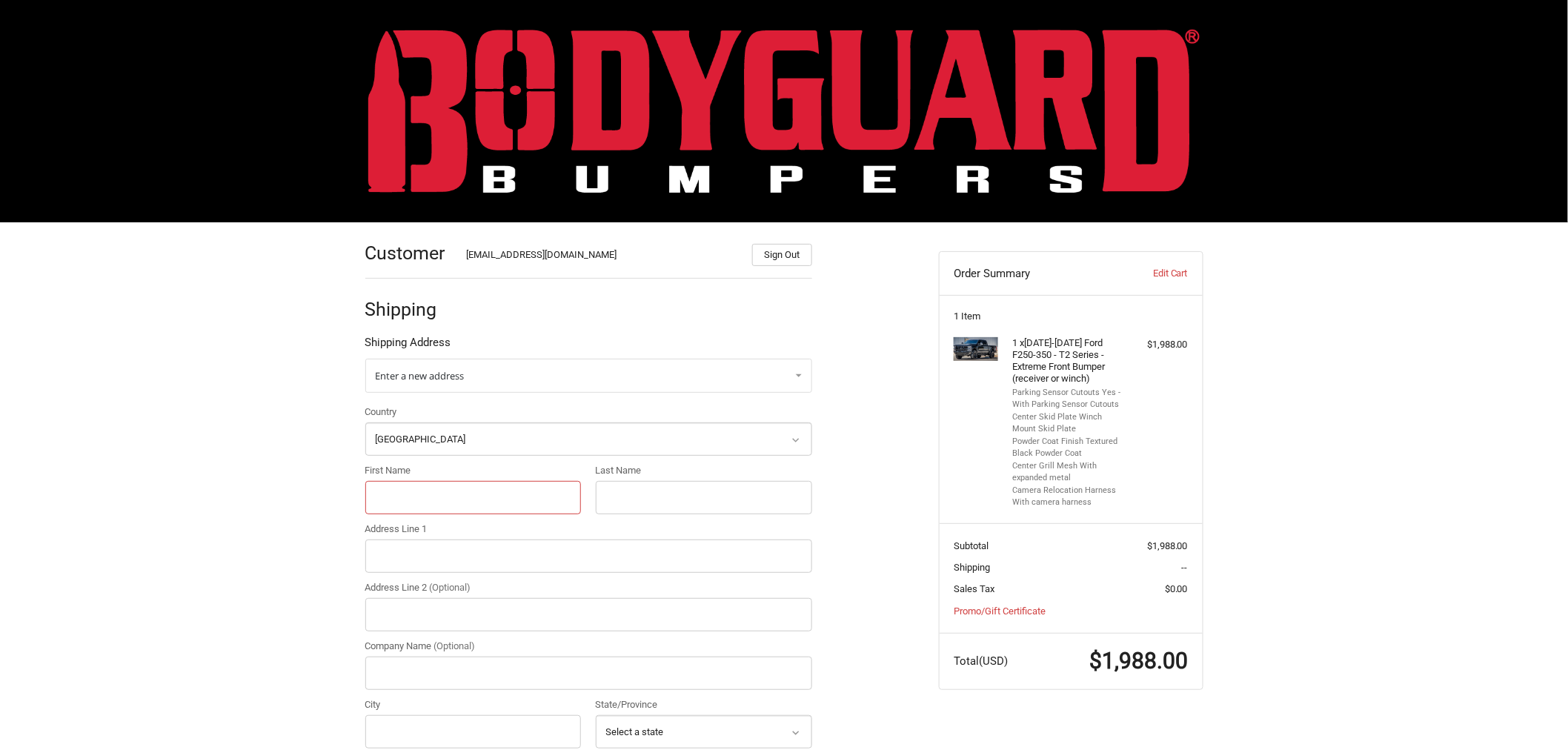
drag, startPoint x: 491, startPoint y: 504, endPoint x: 482, endPoint y: 503, distance: 9.1
click at [491, 504] on input "First Name" at bounding box center [473, 497] width 217 height 34
paste input "Brandon Moe"
click at [423, 495] on input "Brandon Moe" at bounding box center [473, 497] width 217 height 34
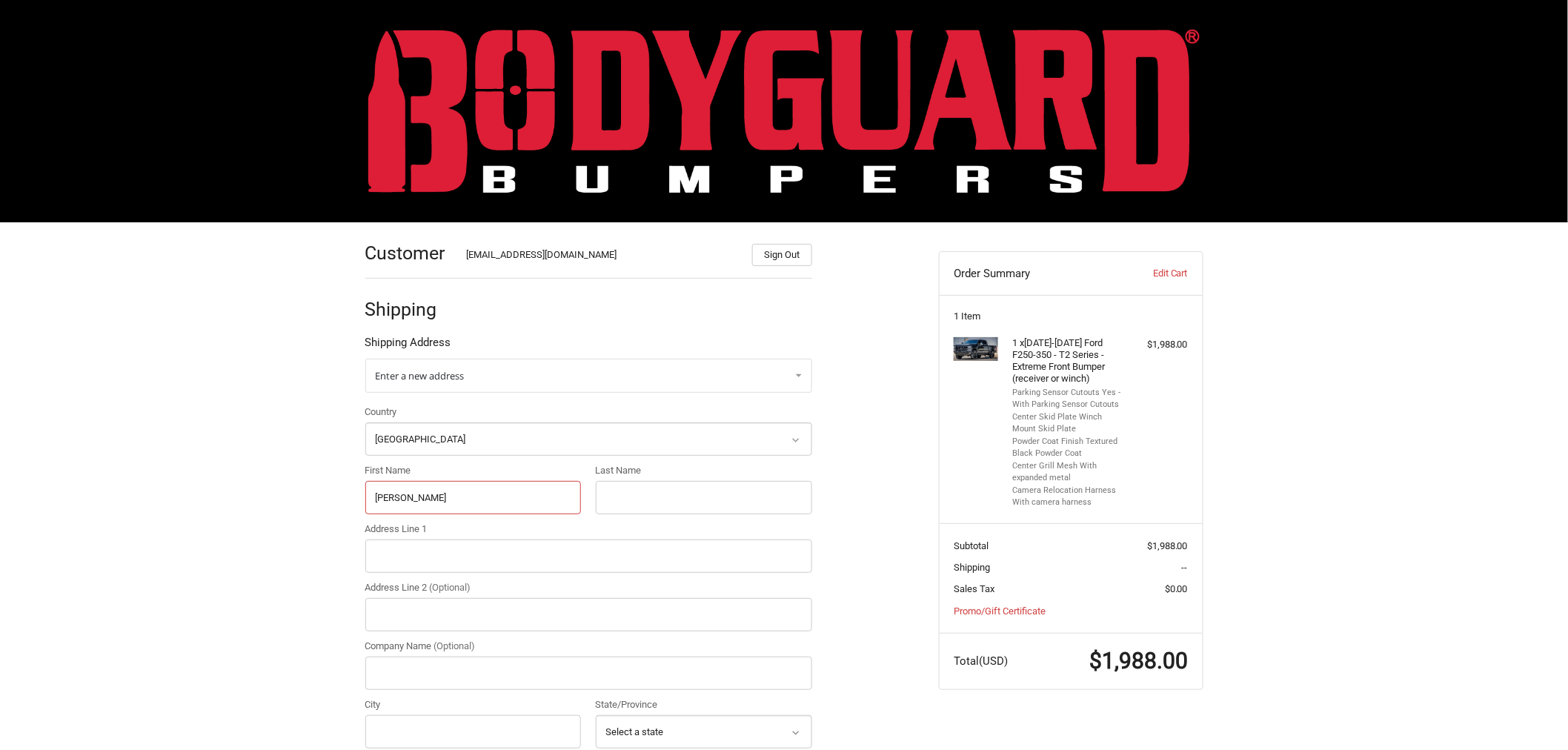
type input "Brandon"
click at [706, 490] on input "Last Name" at bounding box center [704, 497] width 217 height 34
paste input "Moe"
type input "Moe"
click at [432, 544] on input "Address Line 1" at bounding box center [589, 556] width 447 height 34
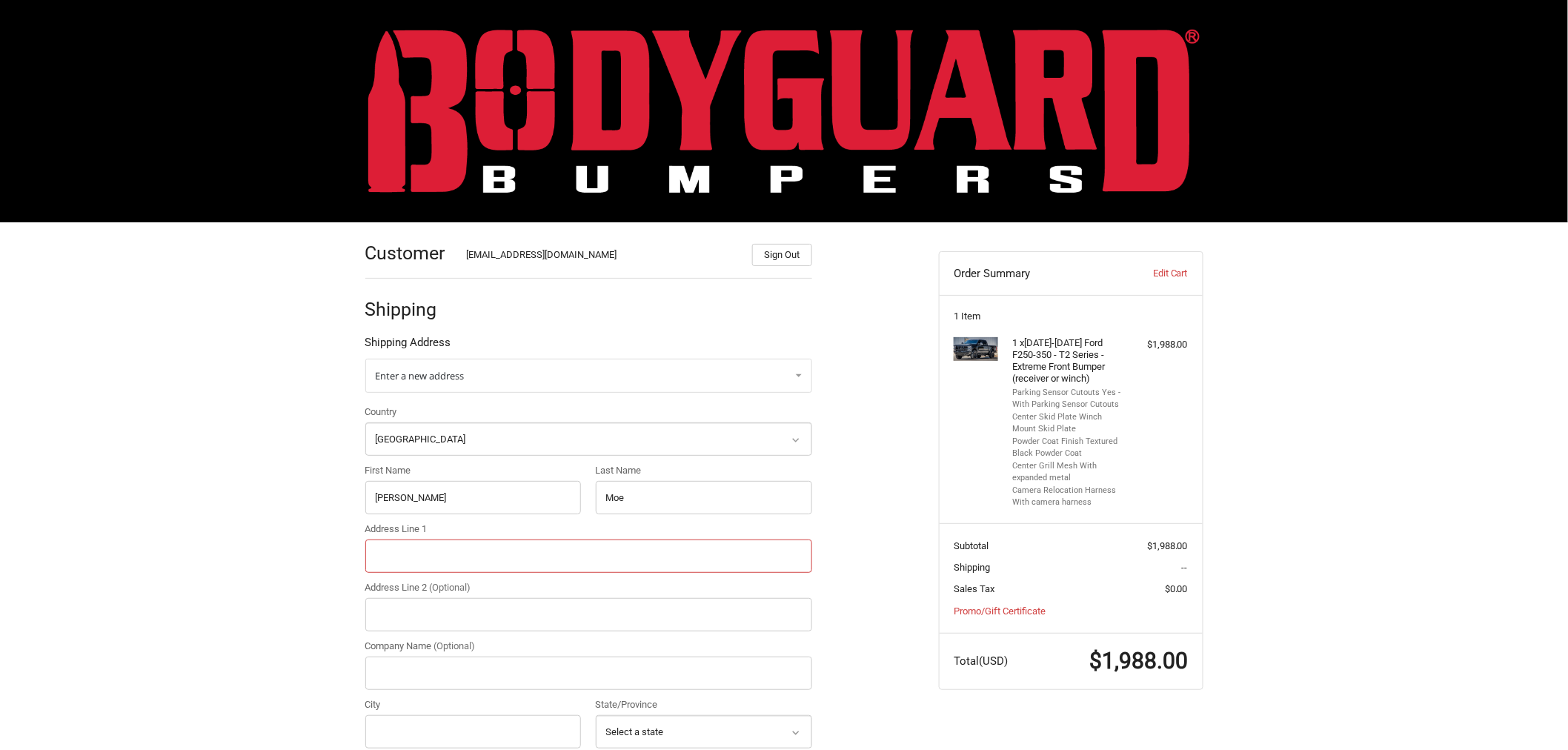
paste input "3136 Melby Street"
type input "3136 Melby Street"
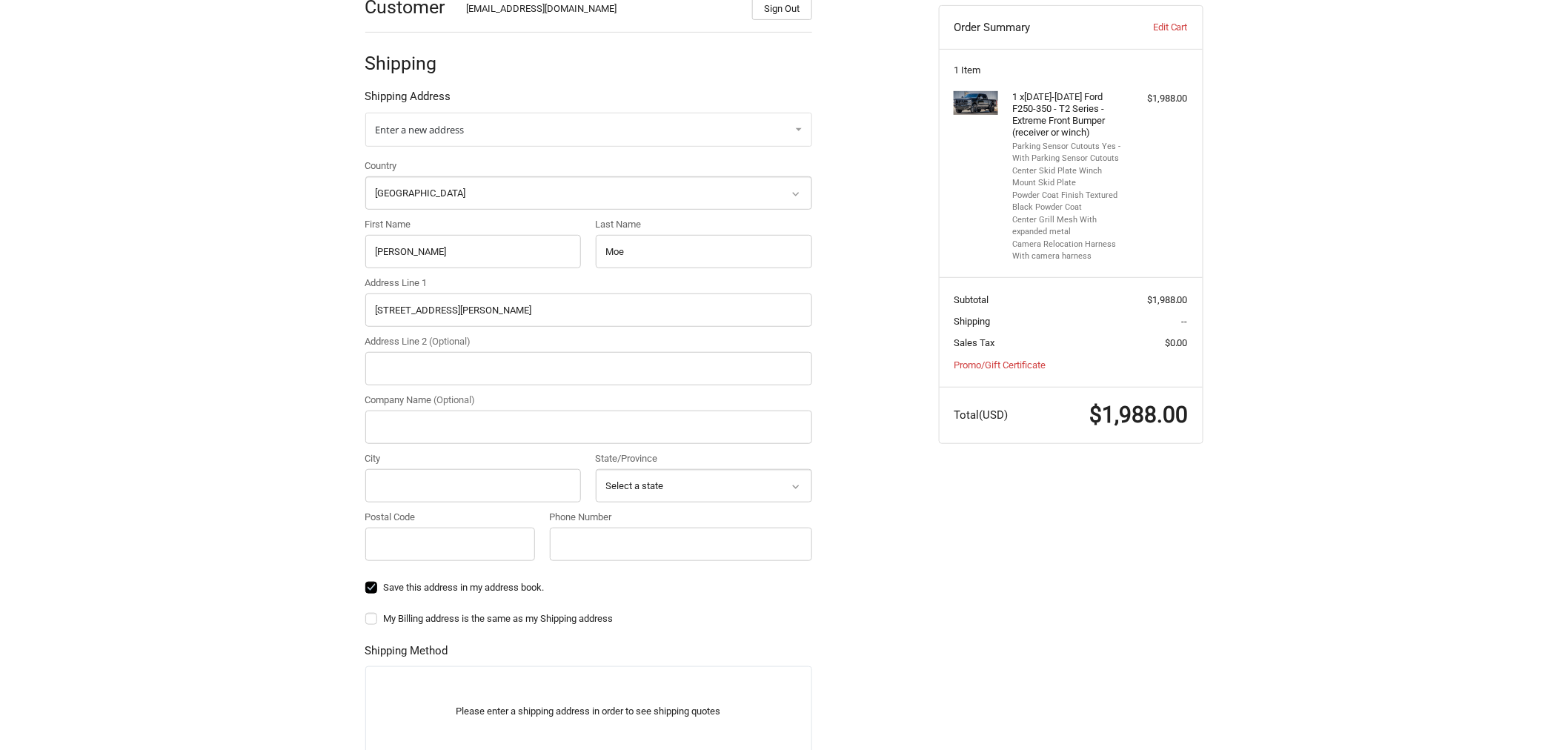
scroll to position [247, 0]
click at [392, 428] on input "Company Name (Optional)" at bounding box center [589, 426] width 447 height 34
click at [388, 492] on input "City" at bounding box center [473, 485] width 217 height 34
paste input "Eau Claire"
type input "Eau Claire"
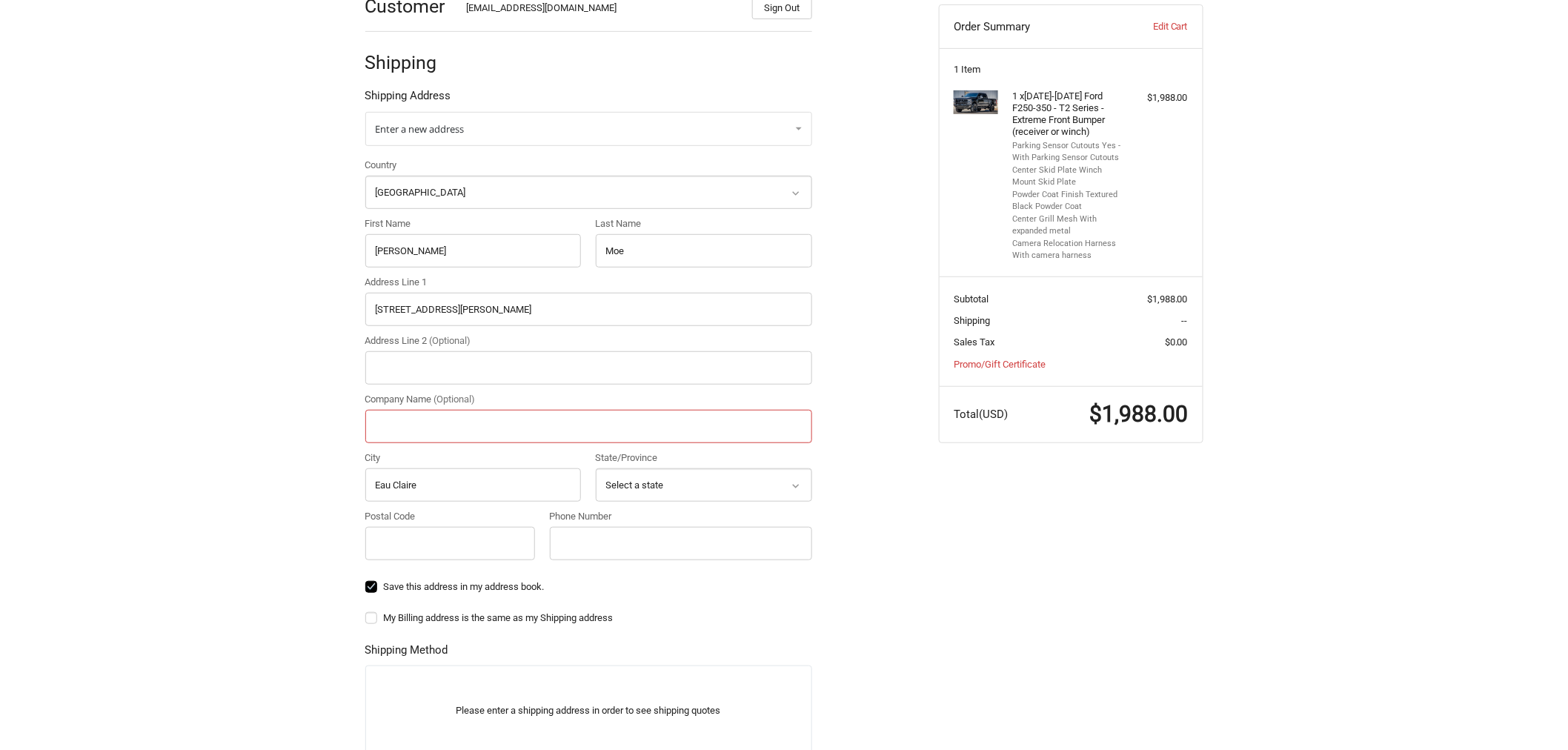
drag, startPoint x: 413, startPoint y: 420, endPoint x: 768, endPoint y: 441, distance: 355.6
click at [413, 420] on input "Company Name (Optional)" at bounding box center [589, 426] width 447 height 34
paste input "Mo-Bilt Enterprises LLC"
type input "Mo-Bilt Enterprises LLC"
click at [735, 490] on select "Select a state Alabama Alaska American Samoa Arizona Arkansas Armed Forces Amer…" at bounding box center [704, 485] width 217 height 34
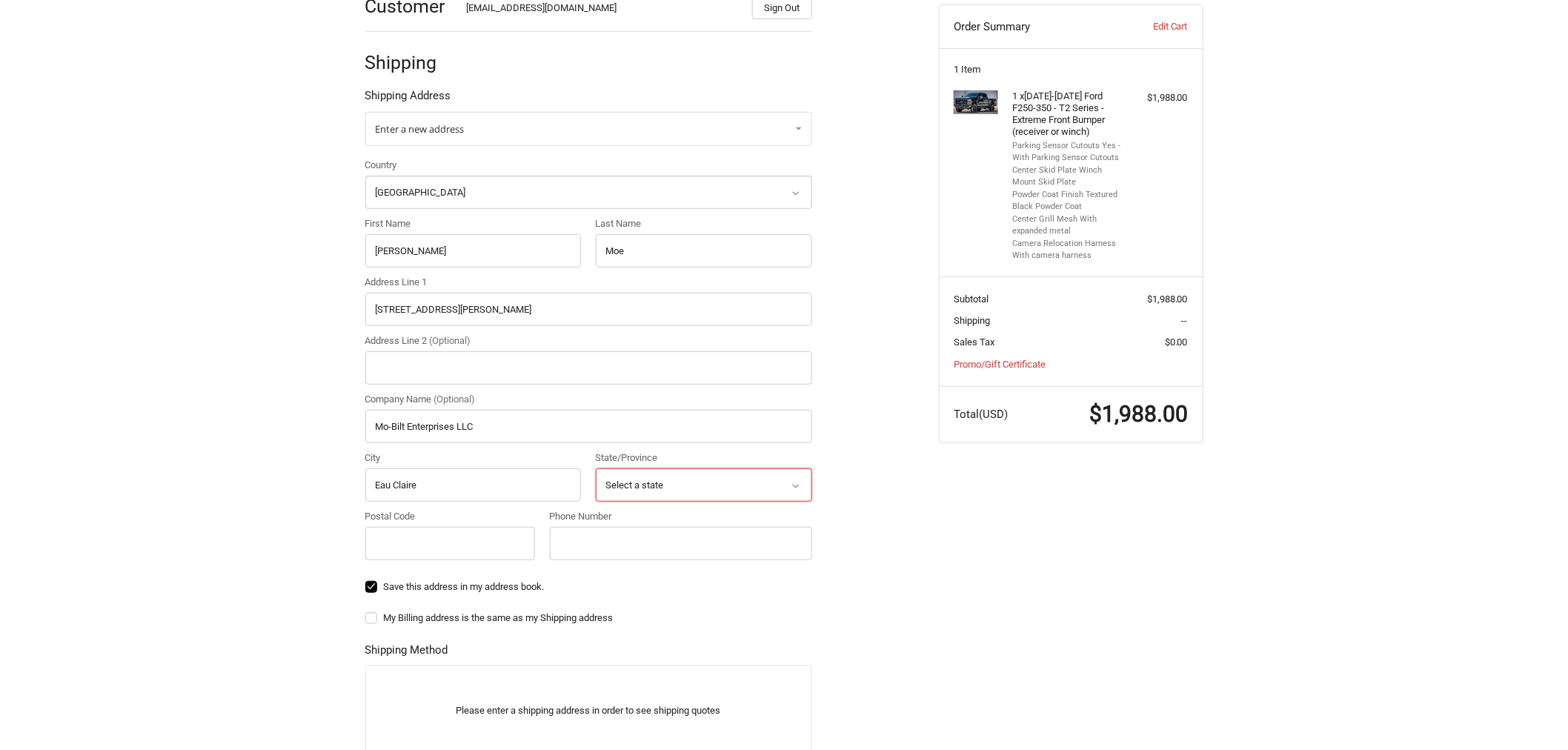
select select "WI"
click at [596, 469] on select "Select a state Alabama Alaska American Samoa Arizona Arkansas Armed Forces Amer…" at bounding box center [704, 485] width 217 height 34
click at [417, 540] on input "Postal Code" at bounding box center [450, 543] width 170 height 34
type input "715"
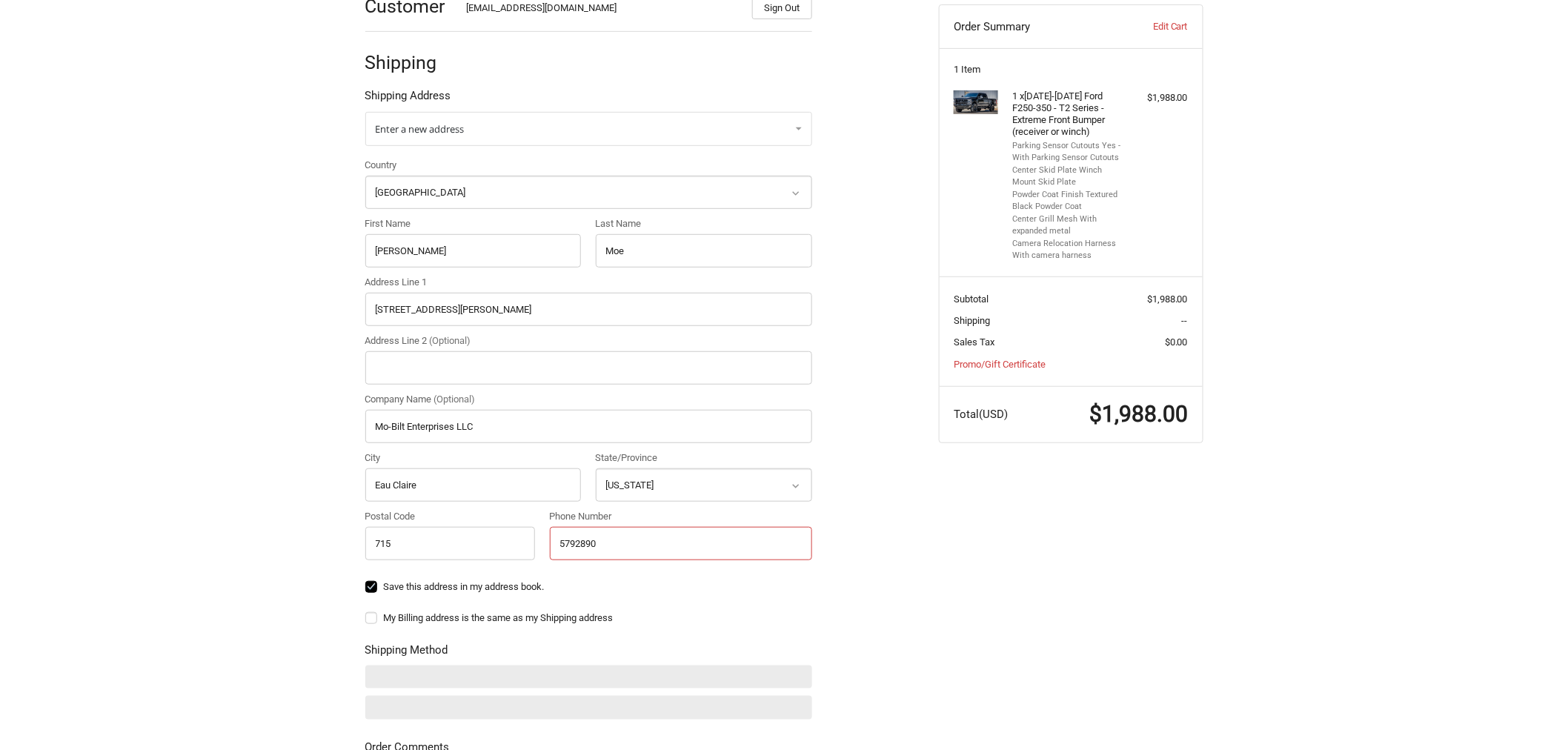
type input "5792890"
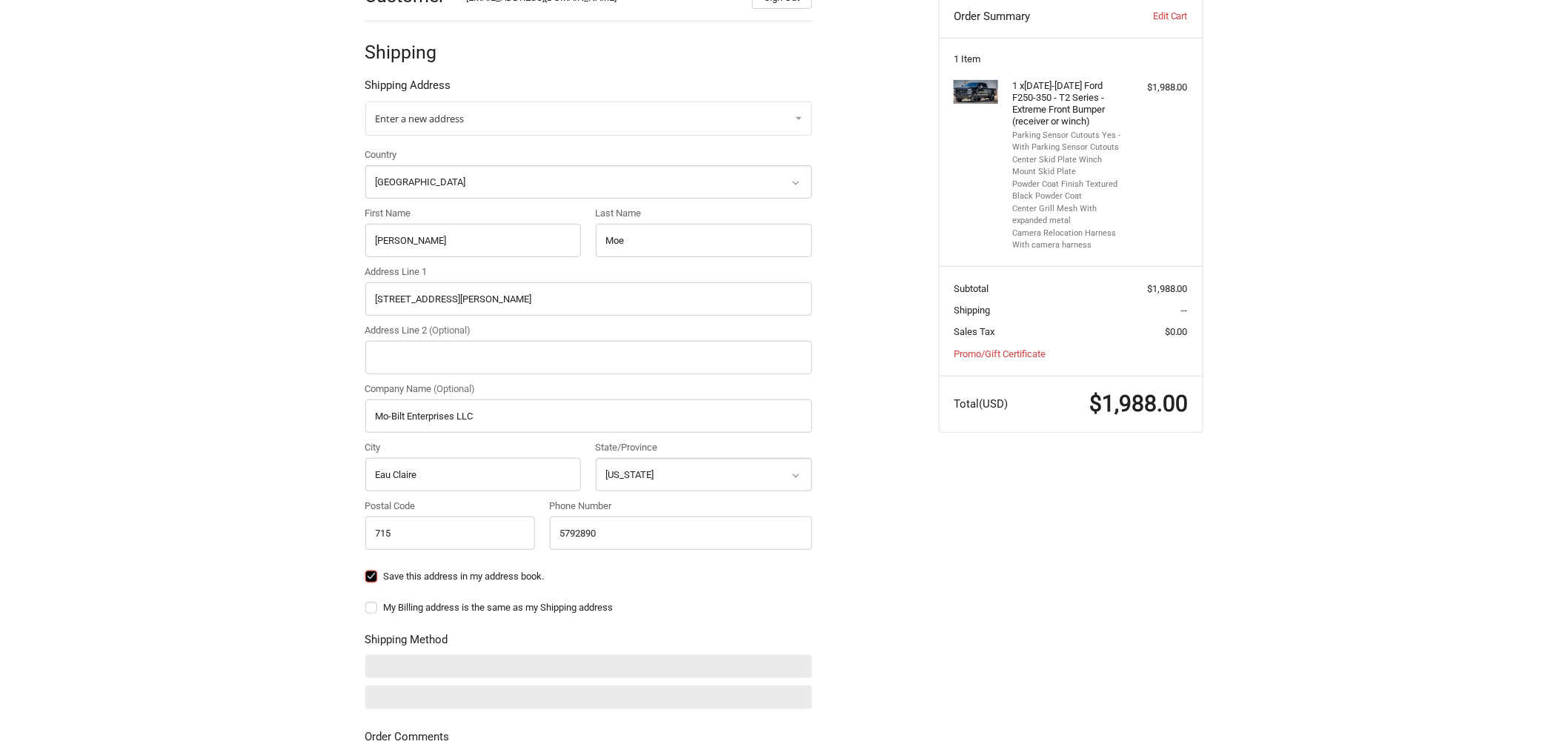
scroll to position [411, 0]
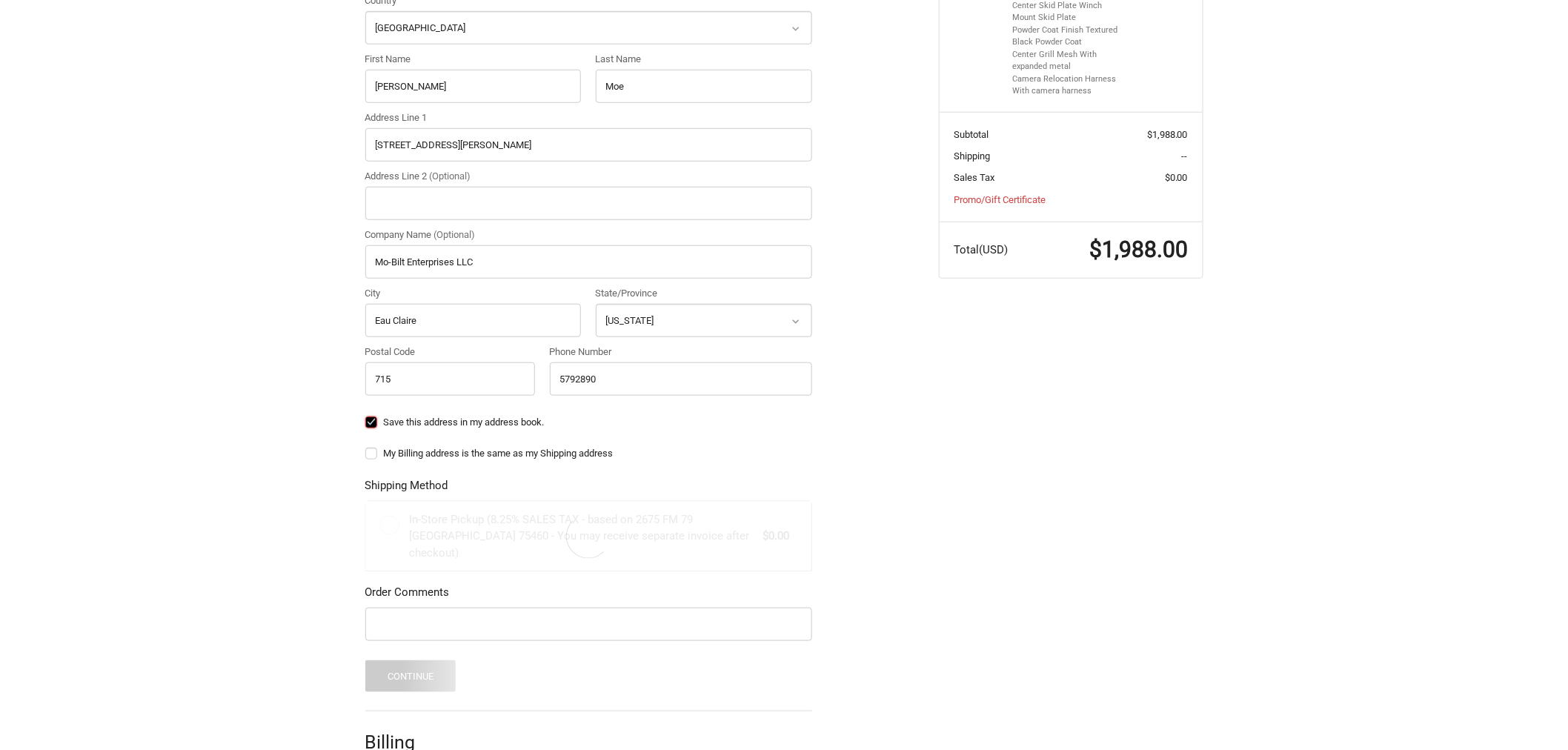
radio input "true"
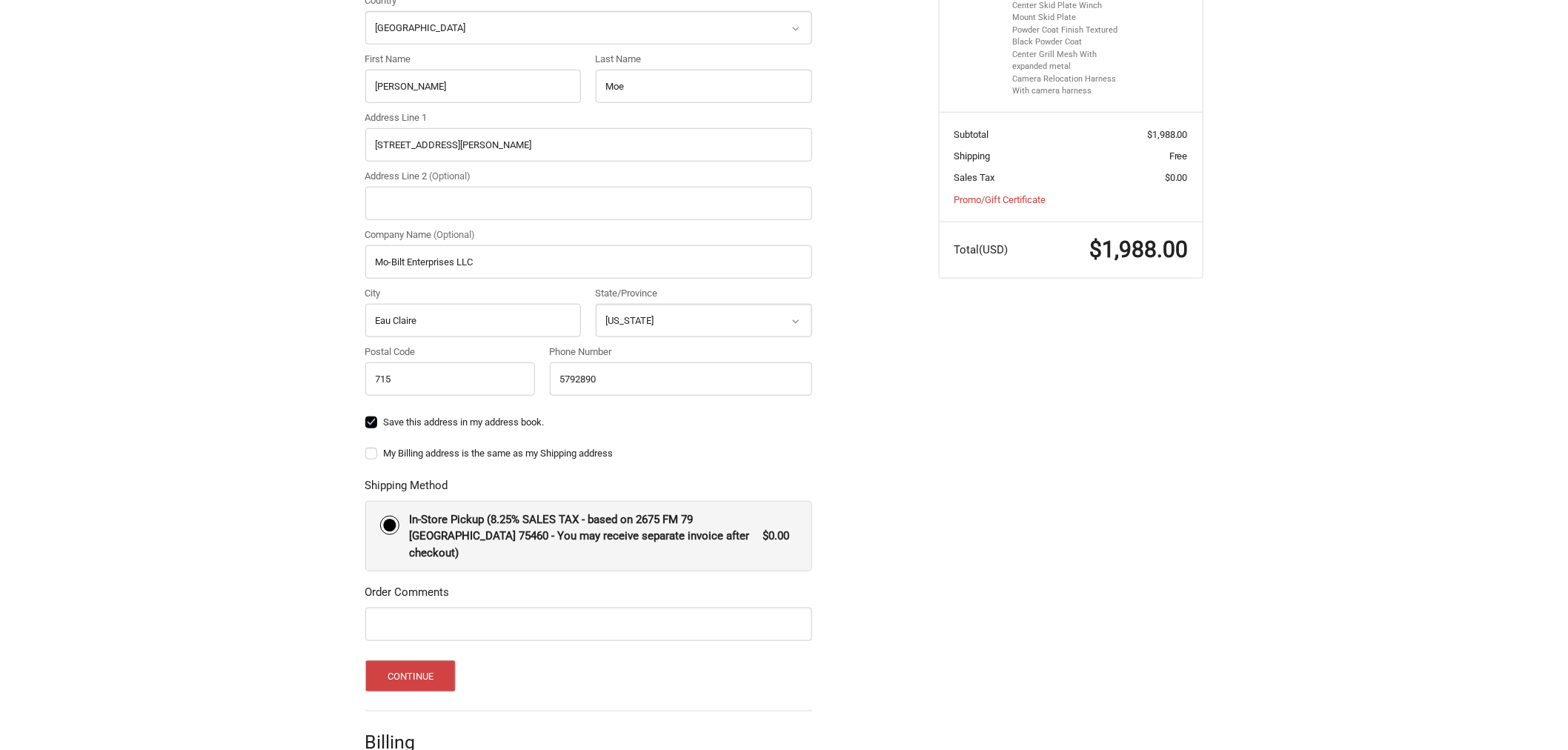
click at [452, 424] on label "Save this address in my address book." at bounding box center [589, 422] width 447 height 12
click at [366, 415] on input "Save this address in my address book." at bounding box center [365, 415] width 1 height 1
checkbox input "false"
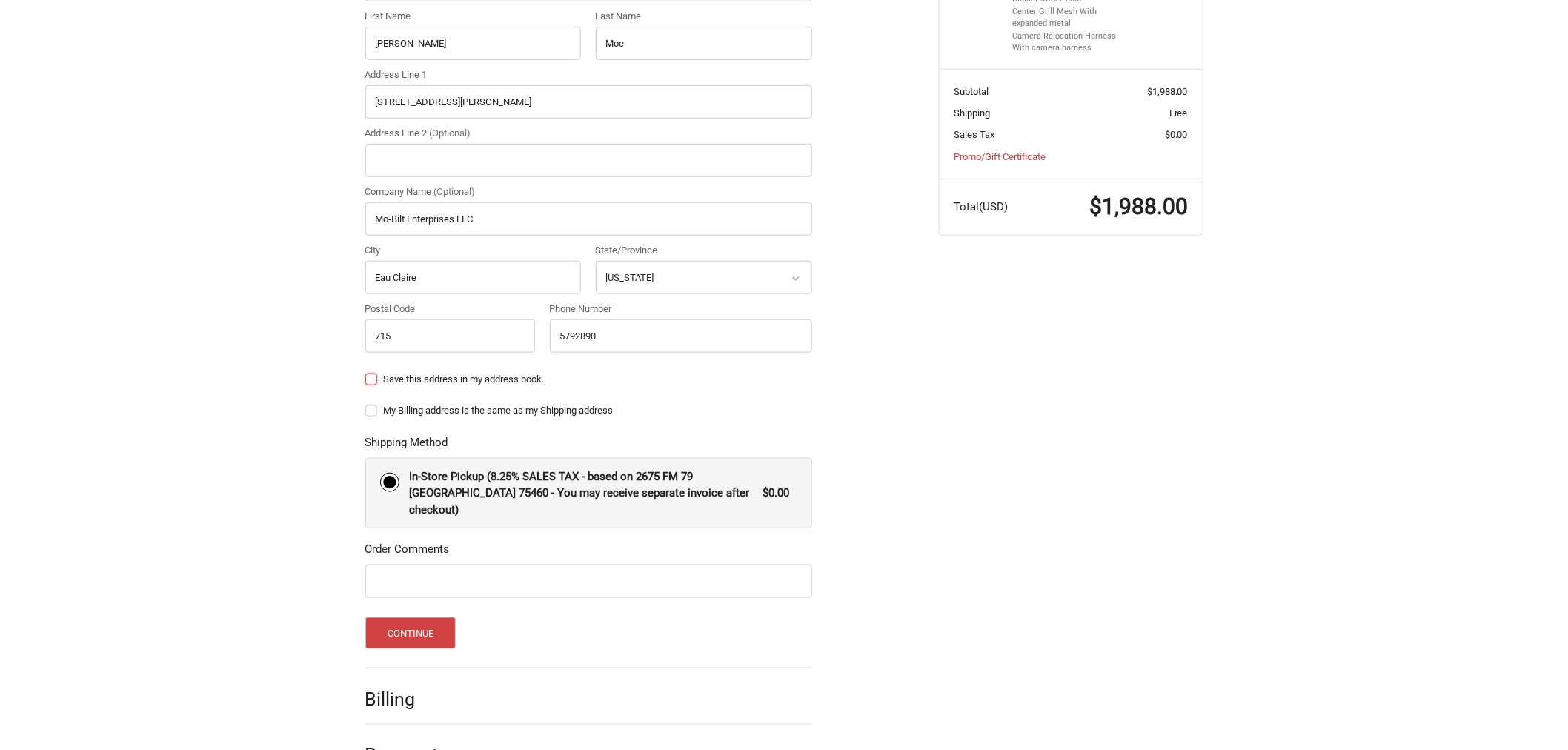
scroll to position [483, 0]
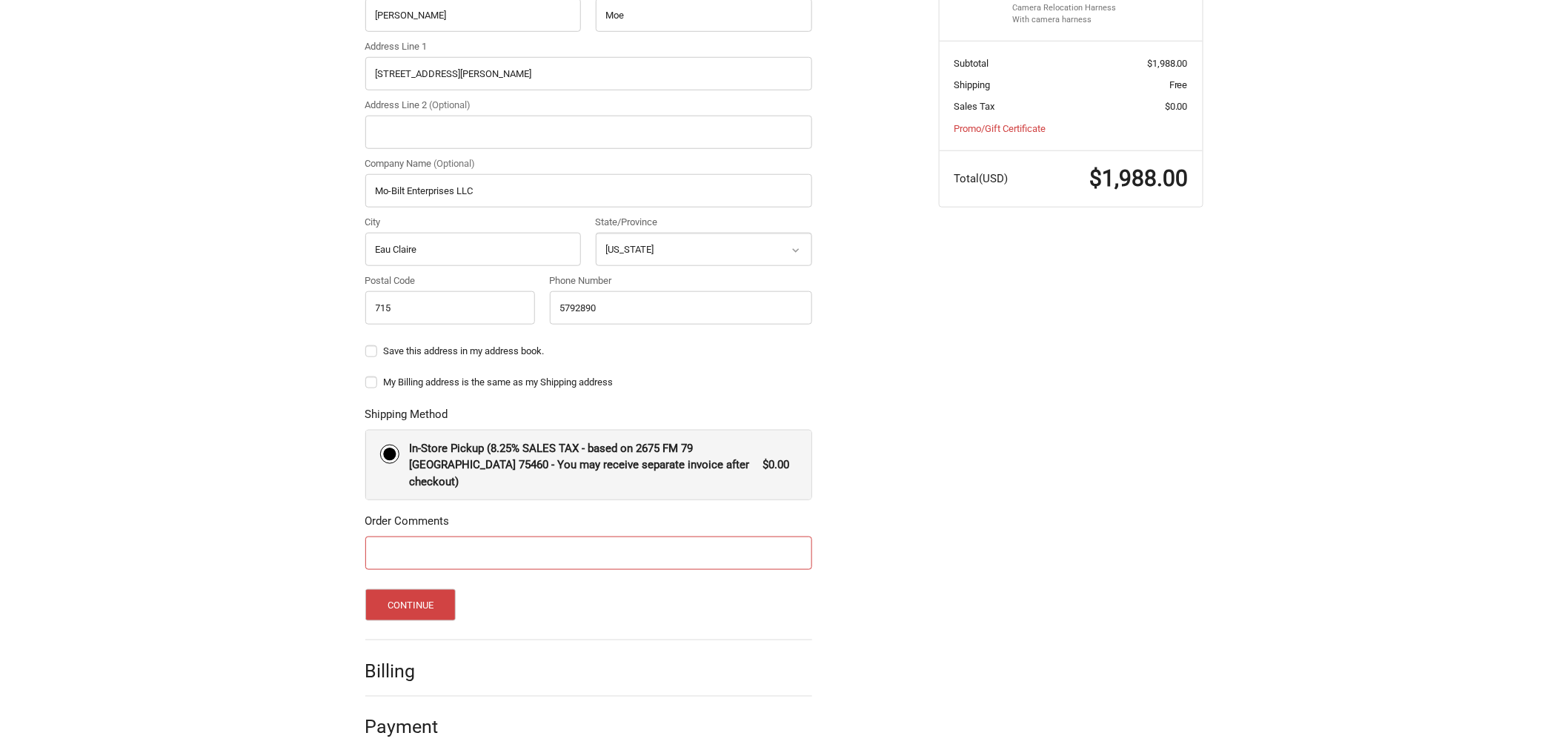
drag, startPoint x: 574, startPoint y: 545, endPoint x: 490, endPoint y: 568, distance: 87.1
click at [573, 545] on input "Order Comments" at bounding box center [589, 553] width 447 height 34
paste input "81840"
type input "81840"
click at [421, 590] on button "Continue" at bounding box center [410, 605] width 91 height 32
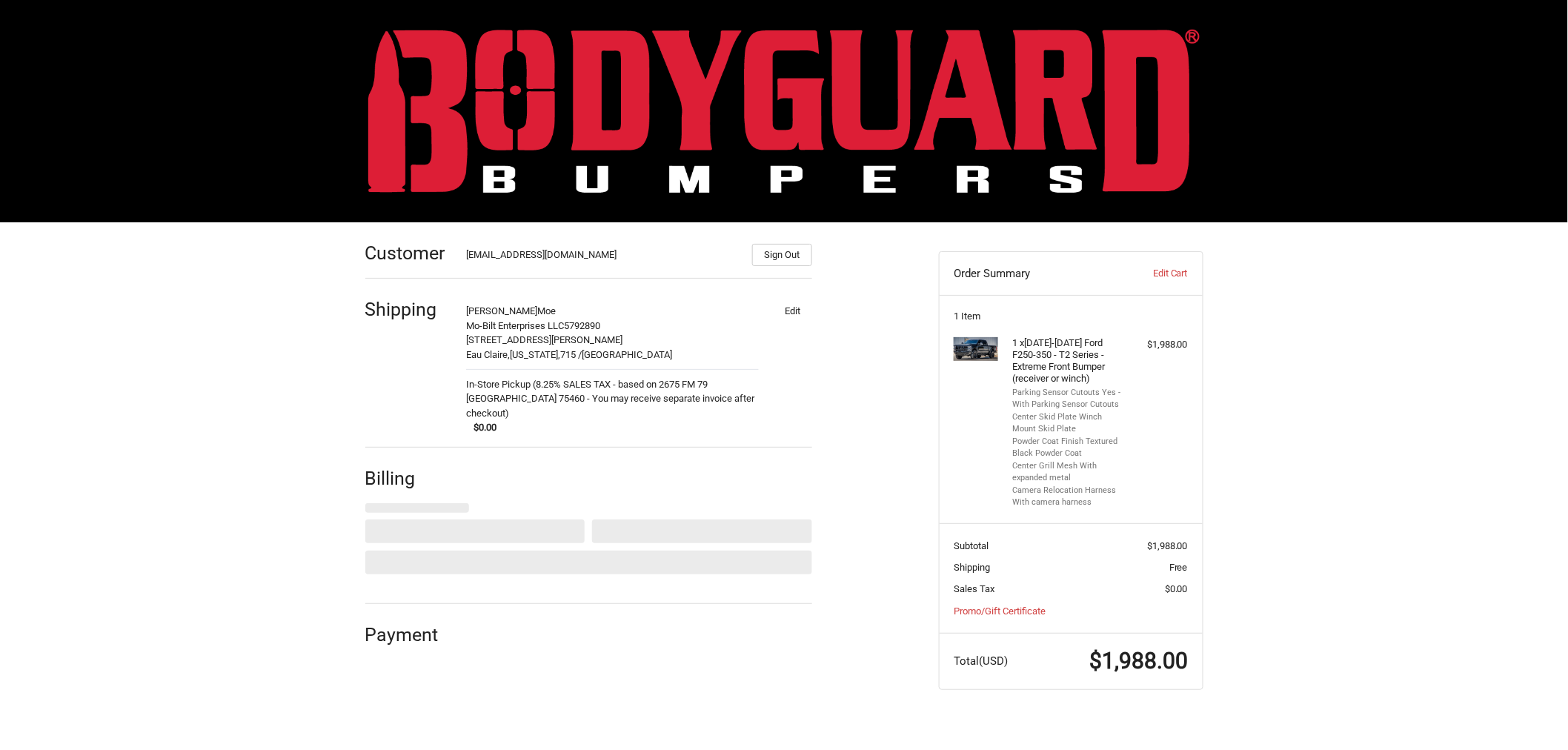
scroll to position [0, 0]
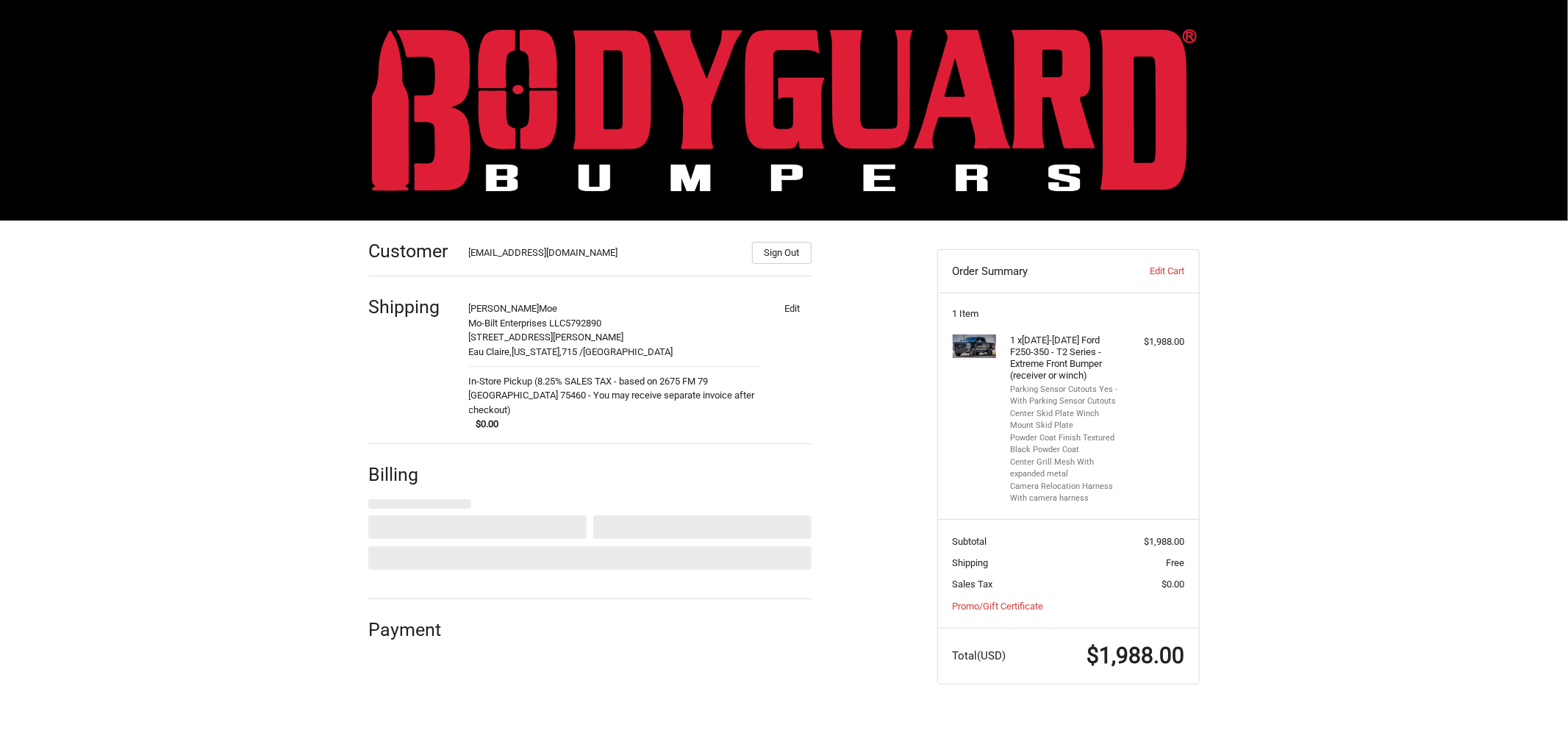
select select "US"
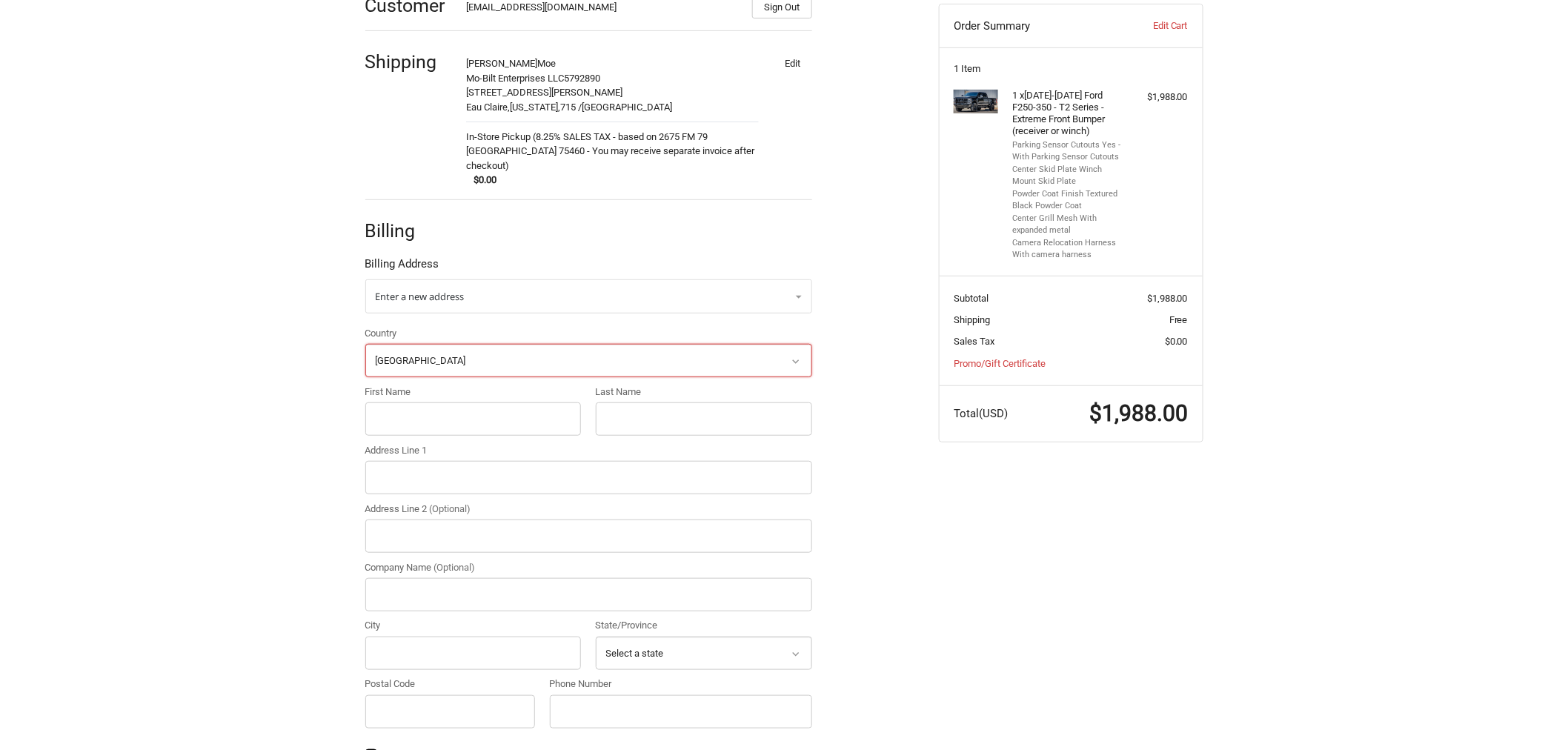
scroll to position [284, 0]
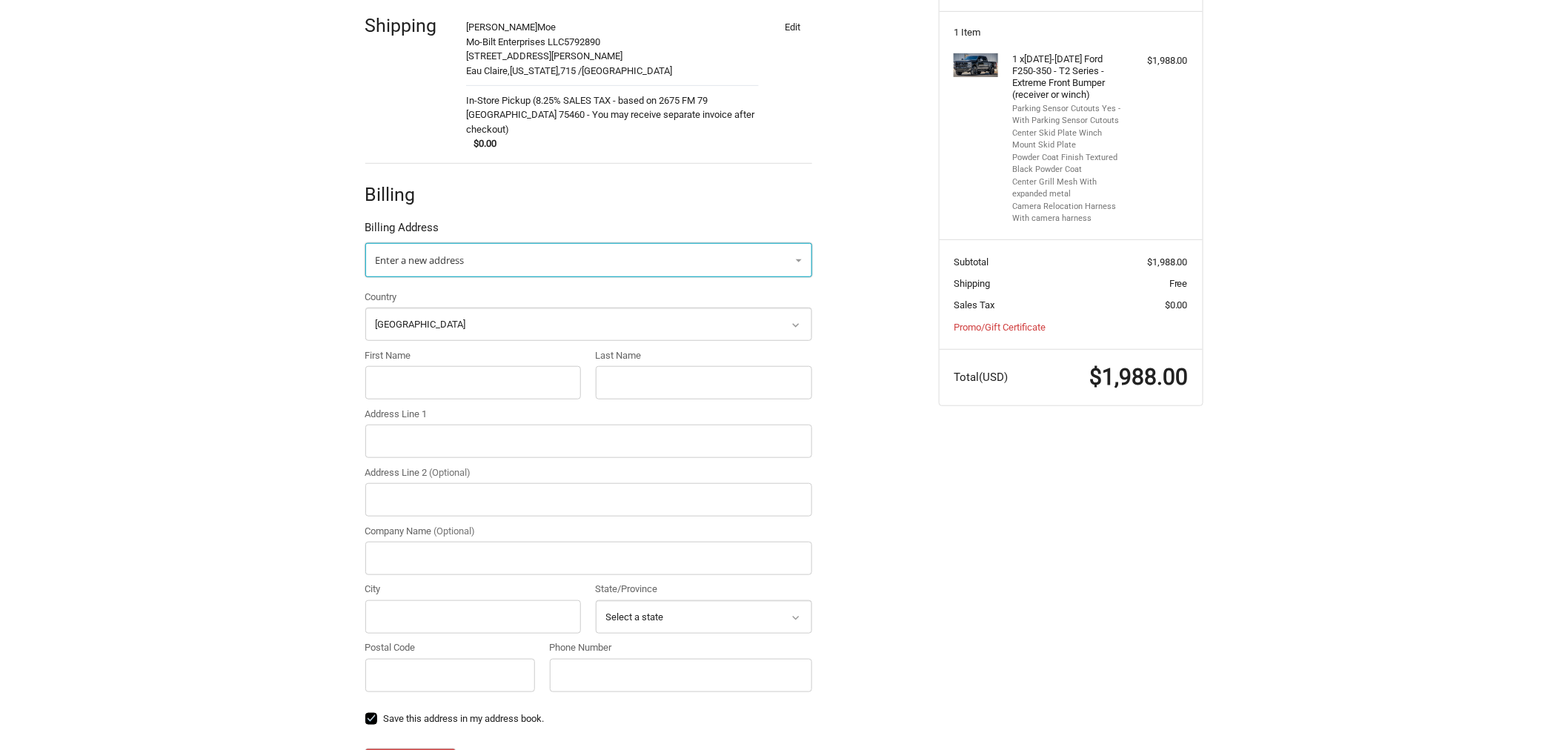
click at [435, 254] on span "Enter a new address" at bounding box center [420, 260] width 89 height 13
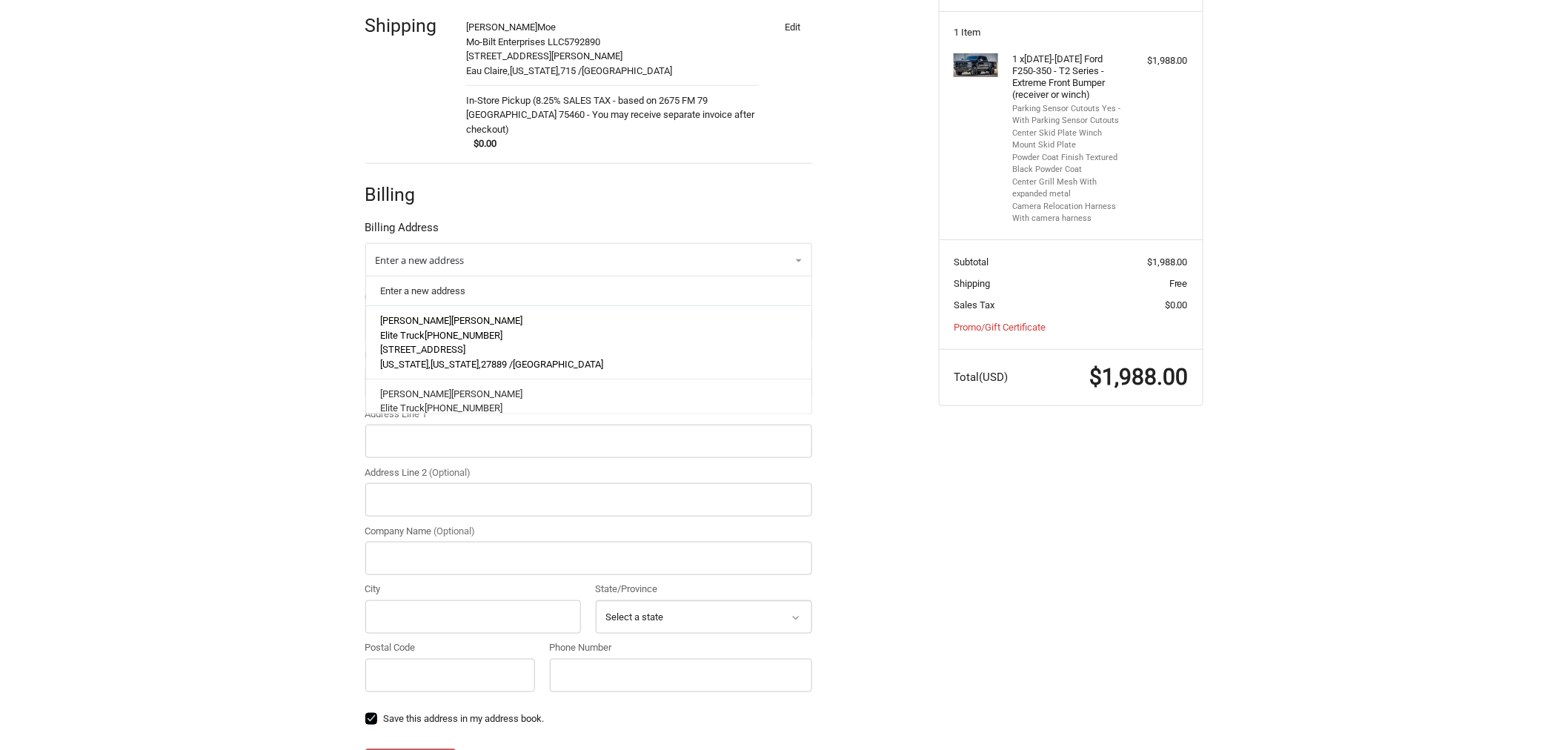
click at [451, 316] on span "Boyd" at bounding box center [486, 321] width 71 height 11
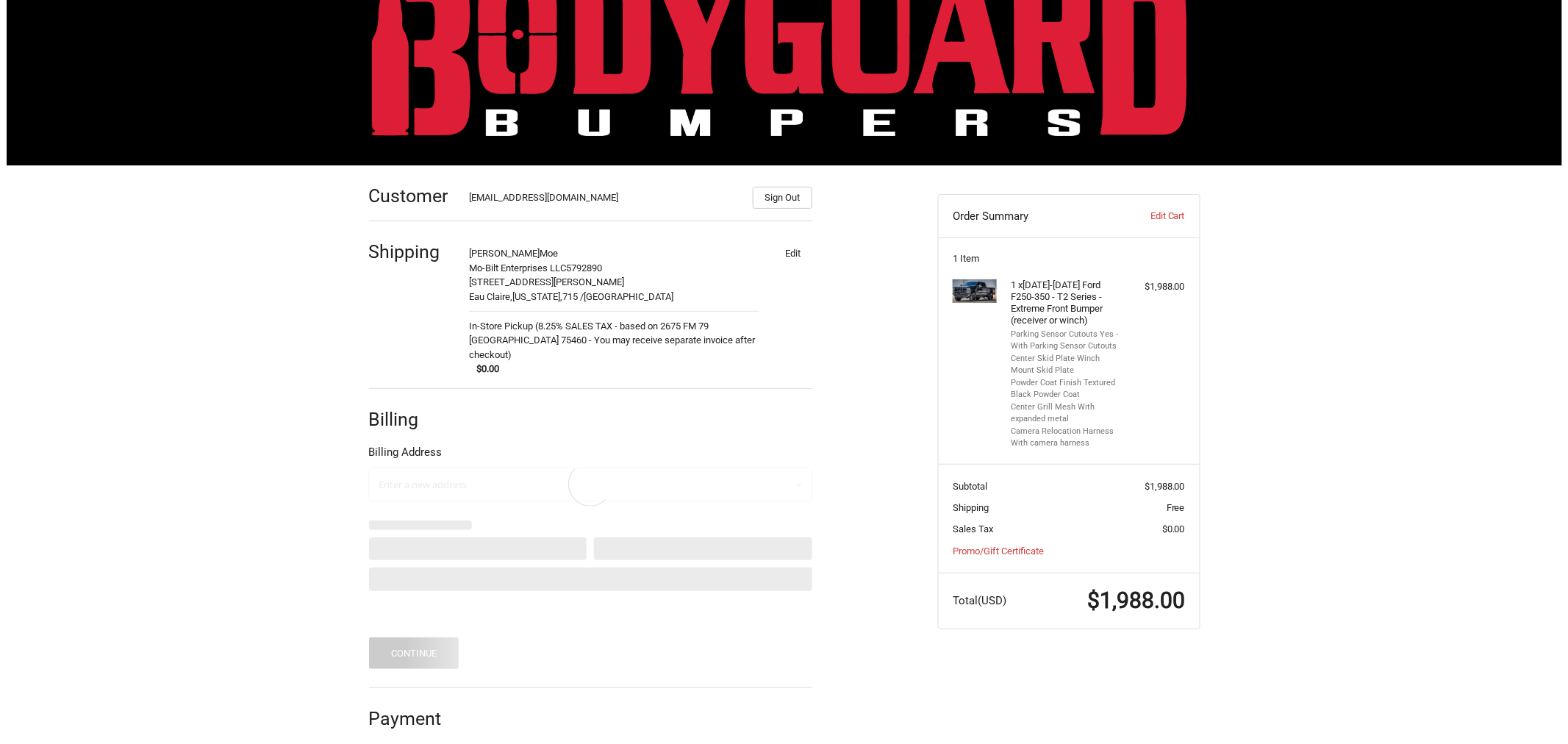
scroll to position [0, 0]
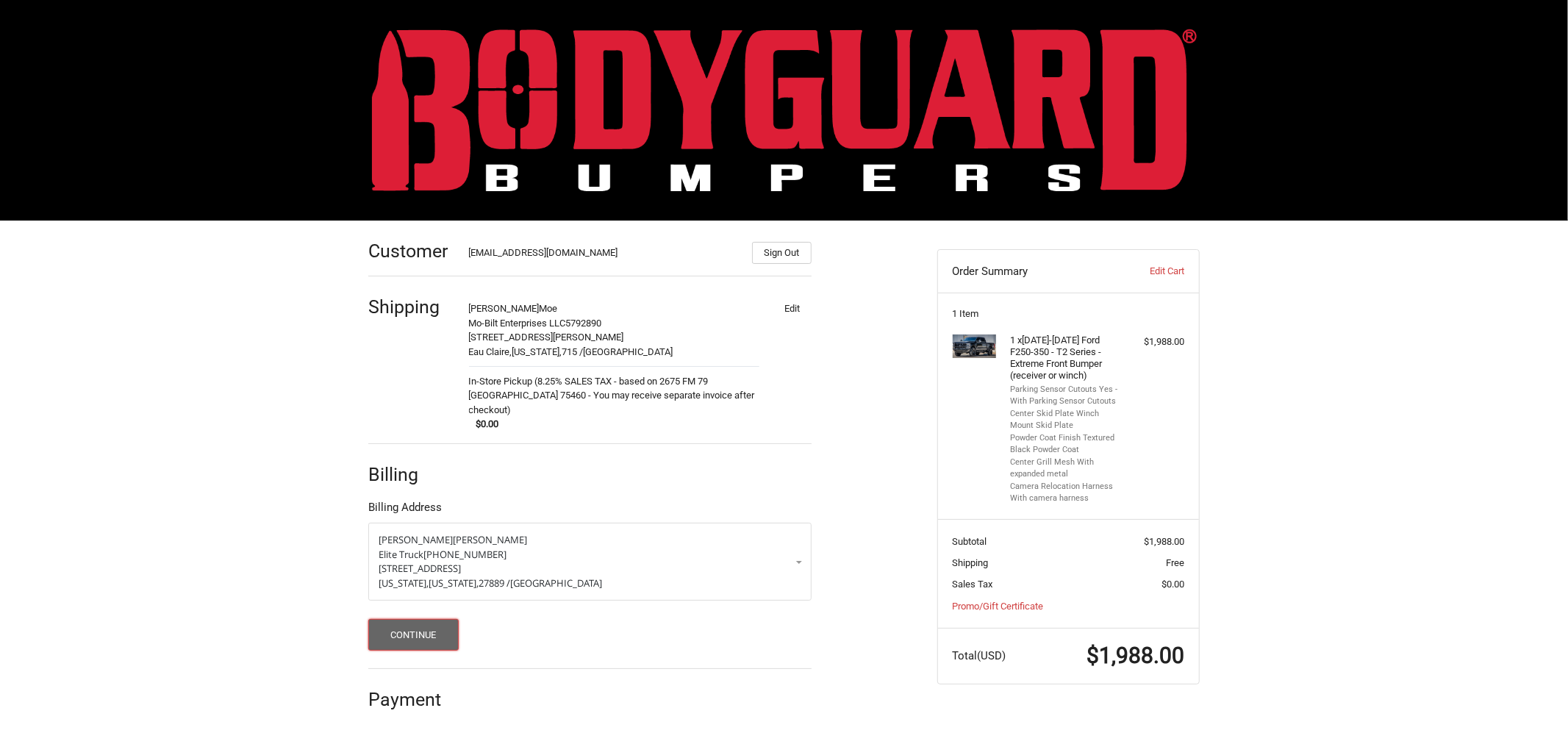
click at [431, 632] on button "Continue" at bounding box center [413, 634] width 90 height 32
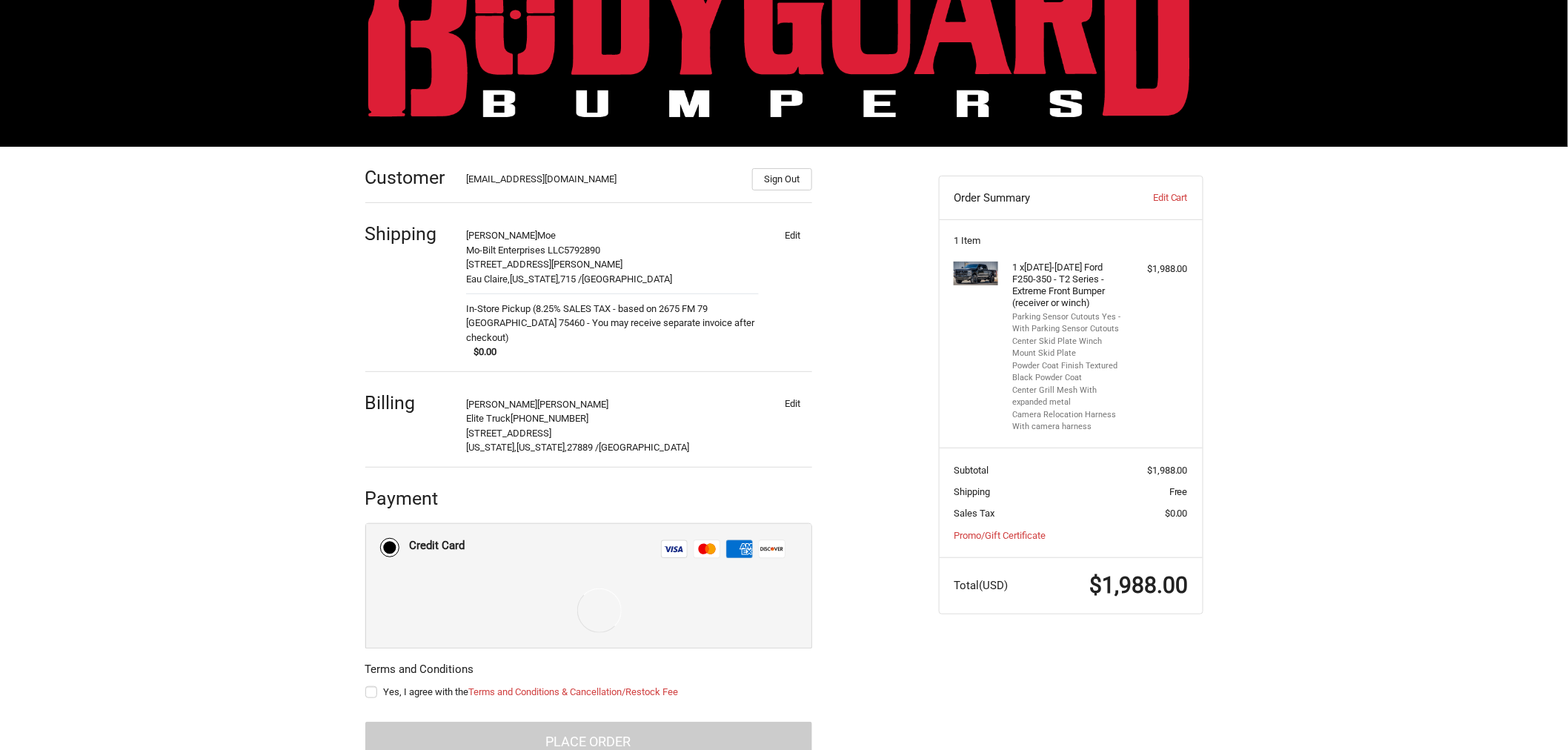
scroll to position [106, 0]
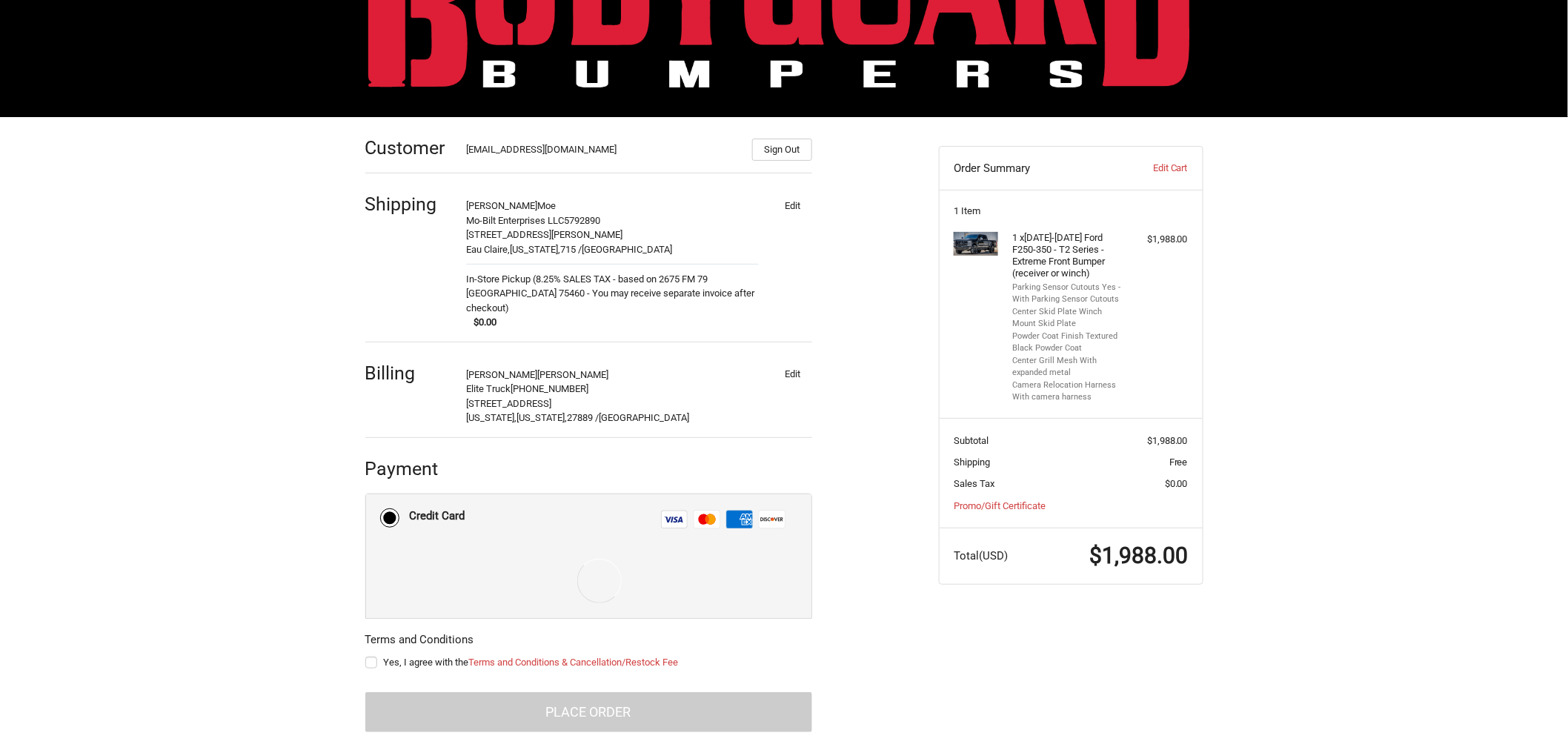
click at [423, 657] on span "Yes, I agree with the Terms and Conditions & Cancellation/Restock Fee" at bounding box center [531, 662] width 295 height 11
click at [366, 655] on input "Yes, I agree with the Terms and Conditions & Cancellation/Restock Fee" at bounding box center [365, 655] width 1 height 1
checkbox input "true"
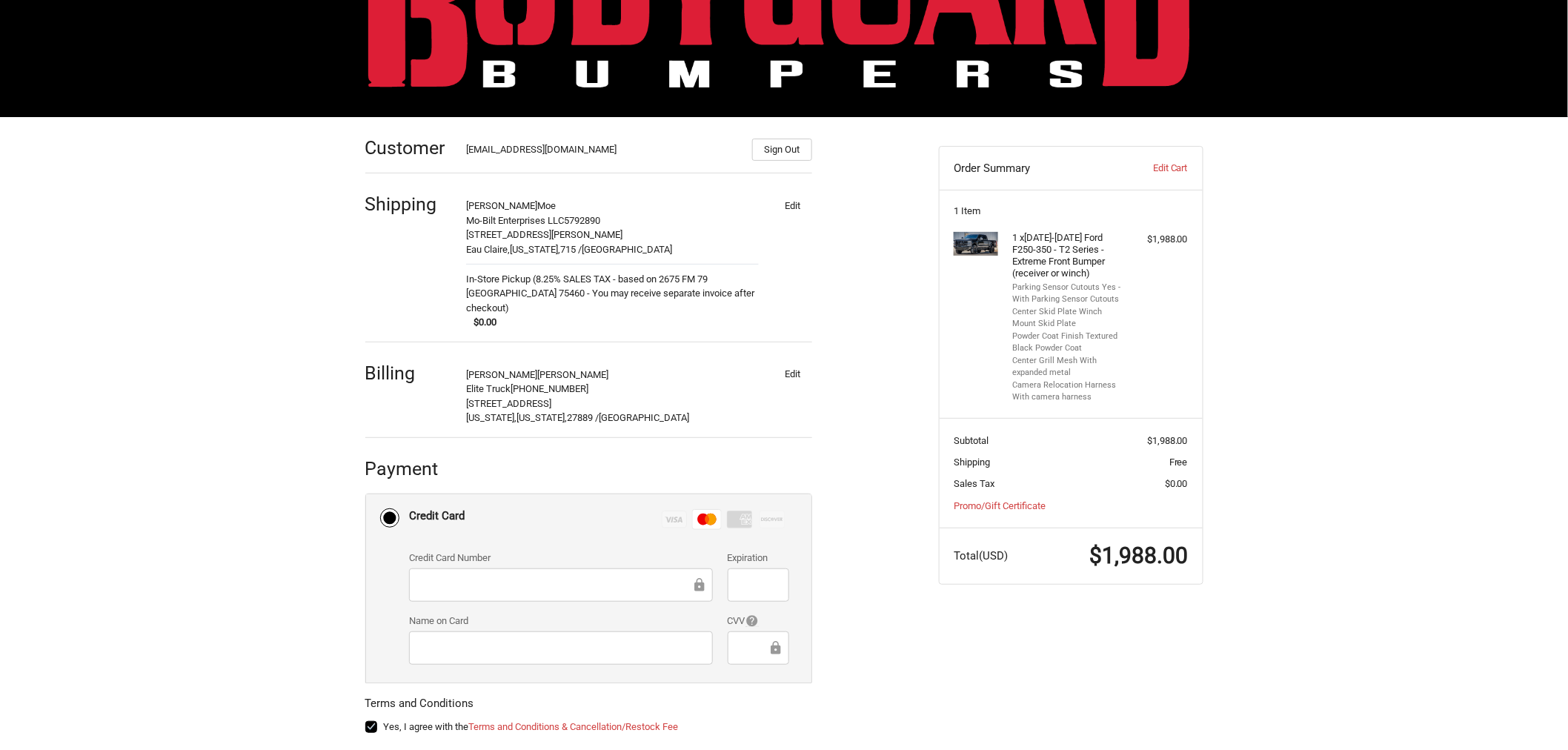
click at [578, 645] on div at bounding box center [561, 648] width 304 height 34
click at [895, 663] on div "Customer vendor@elitetruck.com Sign Out Shipping Brandon Moe Mo-Bilt Enterprise…" at bounding box center [641, 465] width 574 height 698
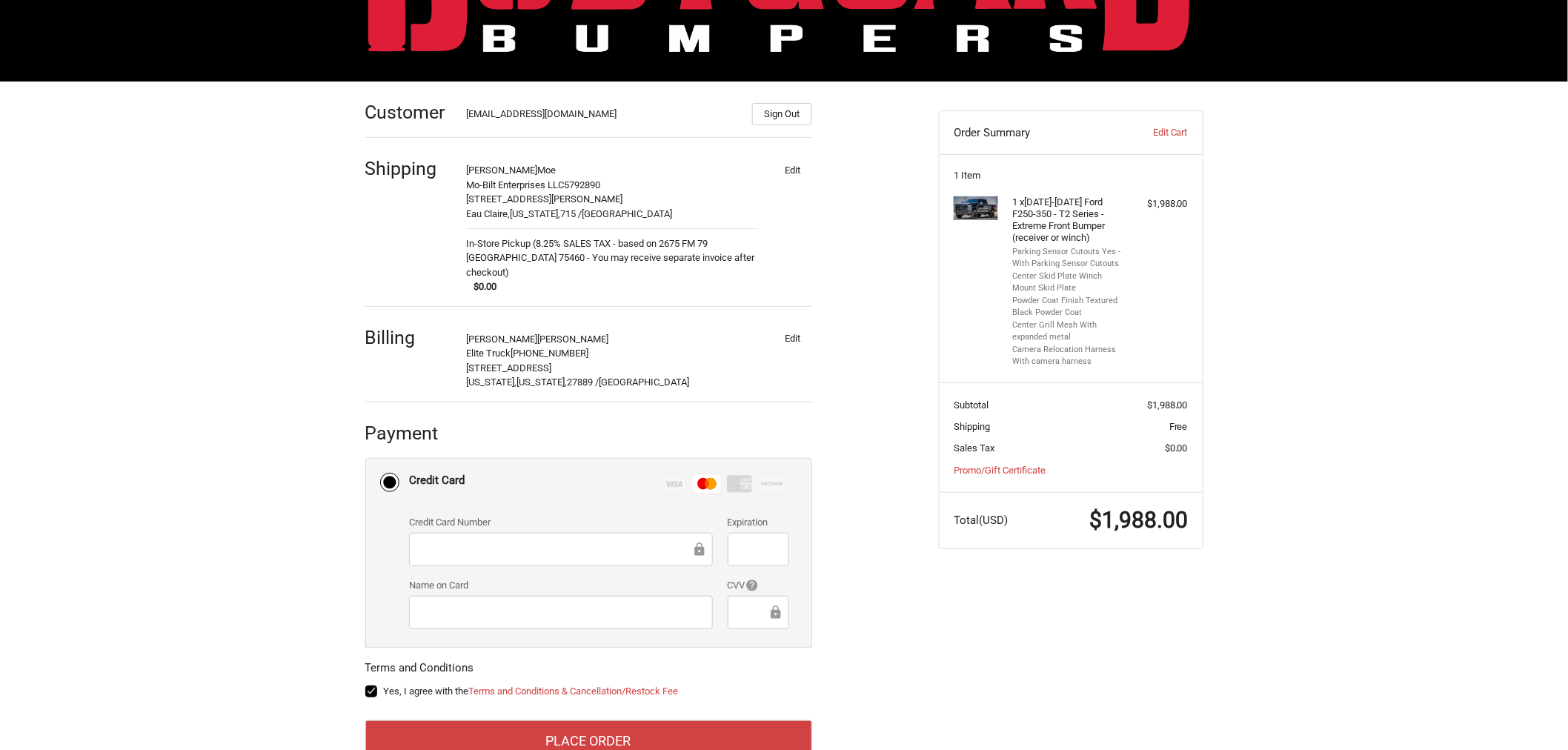
scroll to position [169, 0]
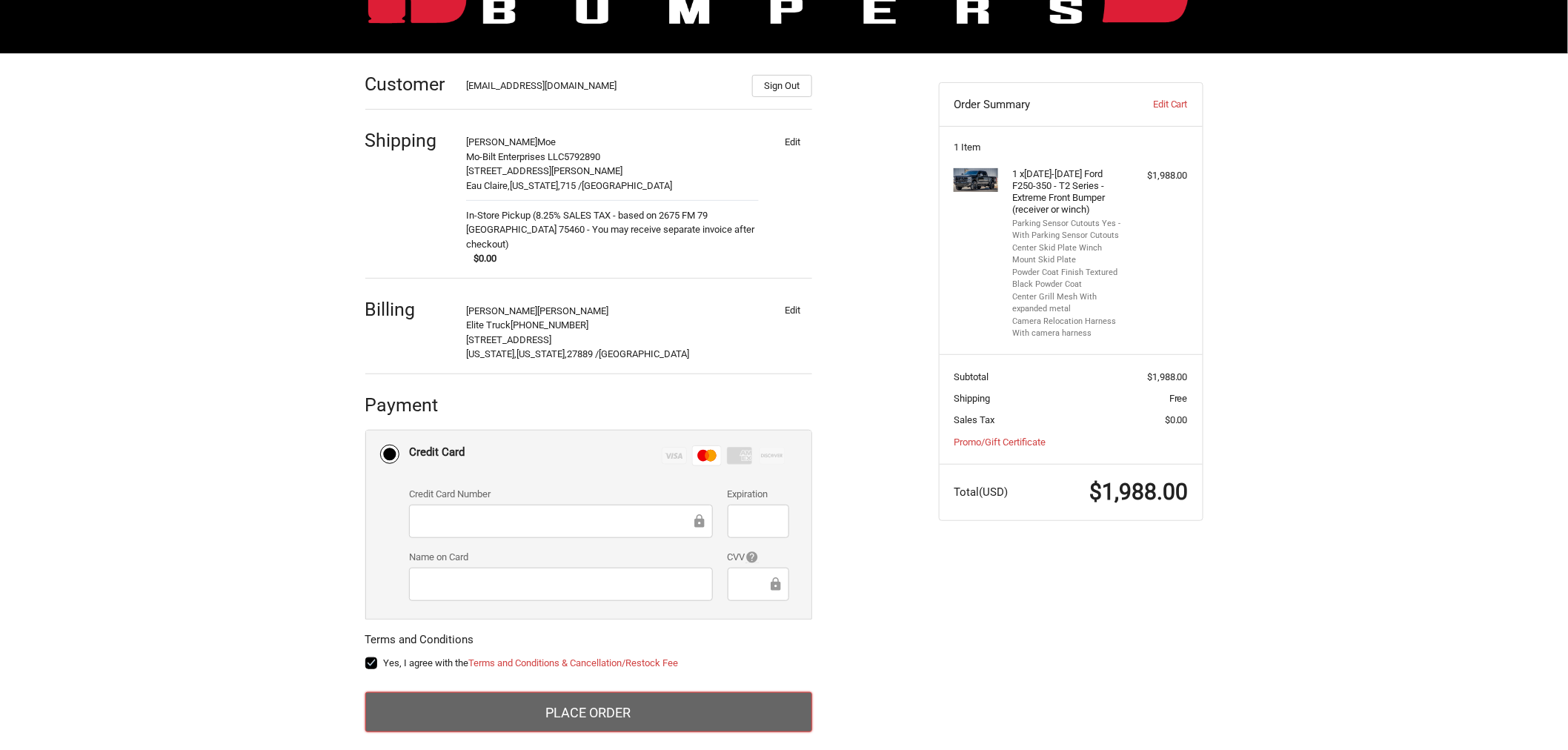
click at [544, 697] on button "Place Order" at bounding box center [589, 712] width 447 height 40
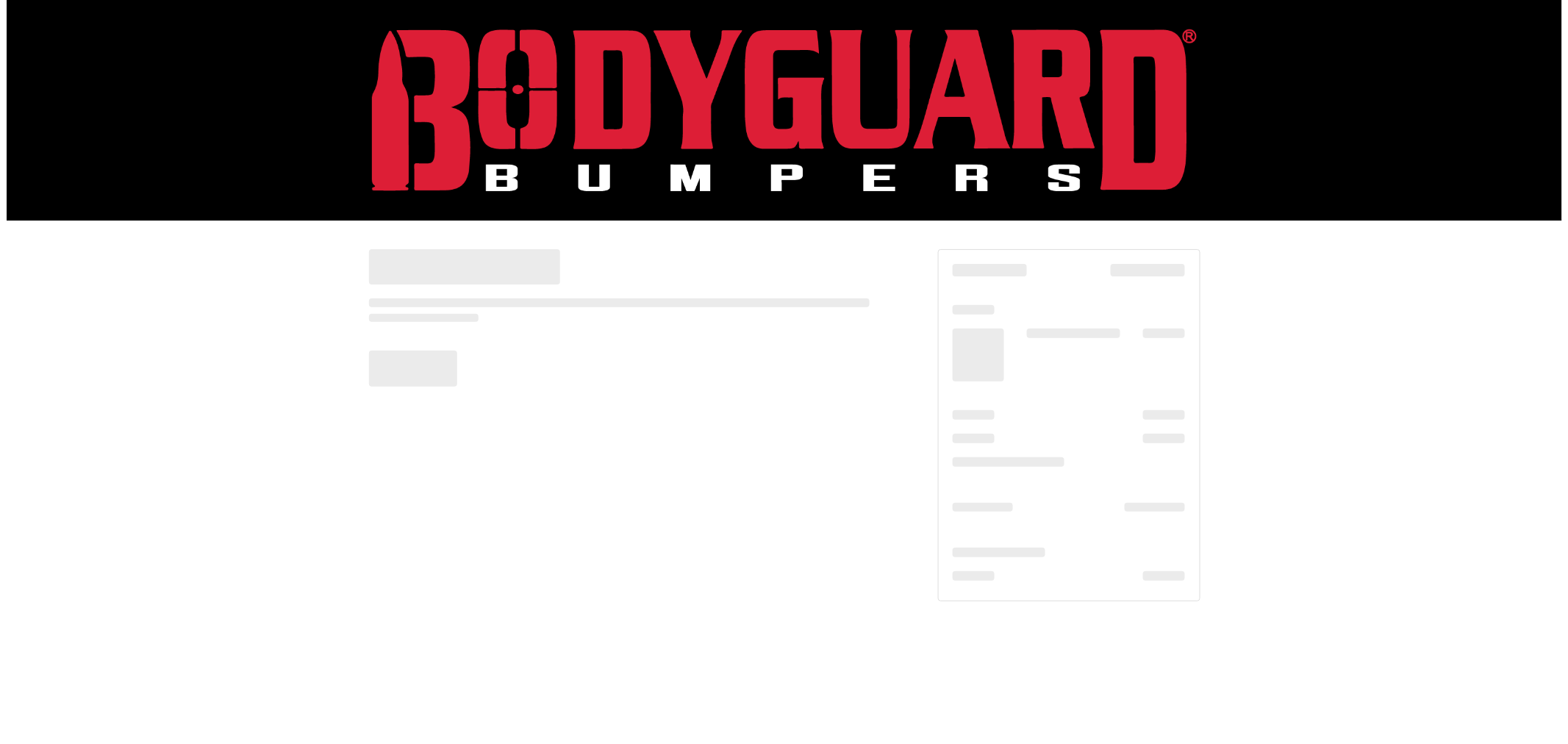
scroll to position [0, 0]
